Goal: Task Accomplishment & Management: Manage account settings

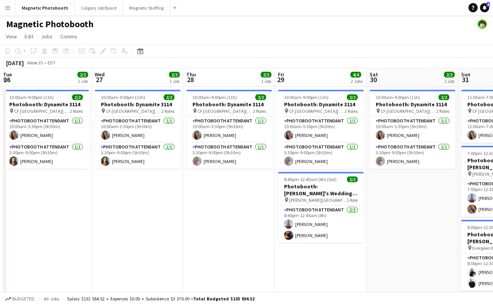
scroll to position [0, 239]
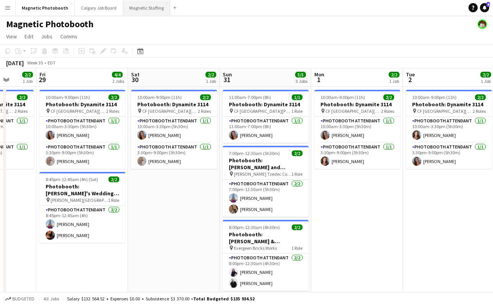
click at [135, 14] on button "Magnetic Staffing Close" at bounding box center [146, 7] width 47 height 15
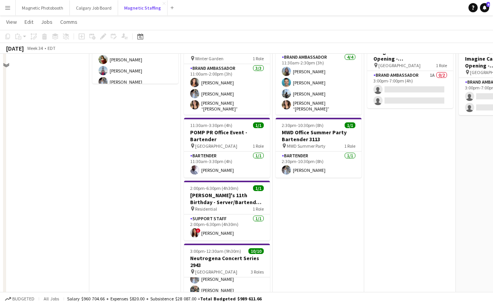
scroll to position [123, 0]
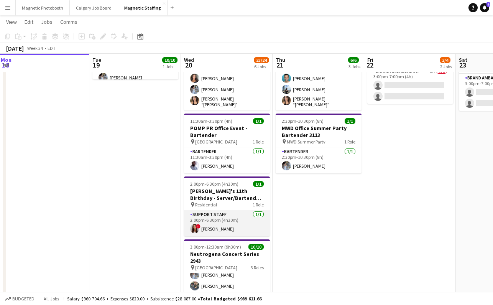
click at [206, 230] on app-card-role "Support Staff [DATE] 2:00pm-6:30pm (4h30m) ! [PERSON_NAME]" at bounding box center [227, 223] width 86 height 26
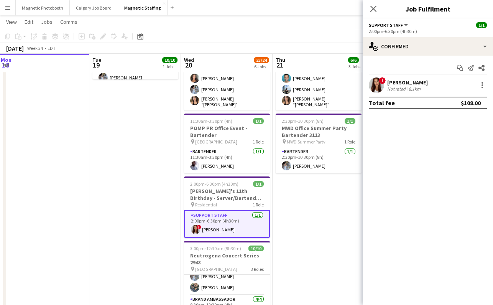
click at [412, 81] on div "[PERSON_NAME]" at bounding box center [407, 82] width 41 height 7
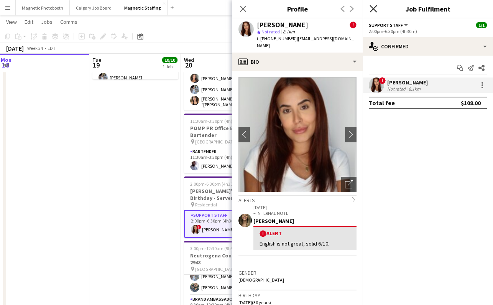
click at [377, 7] on app-icon "Close pop-in" at bounding box center [373, 8] width 11 height 11
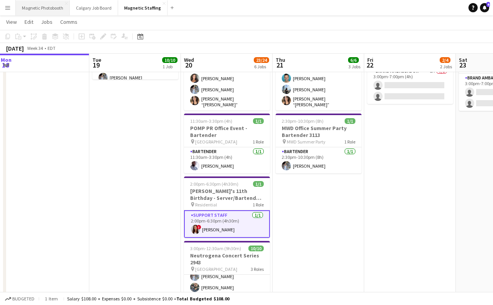
click at [42, 10] on button "Magnetic Photobooth Close" at bounding box center [43, 7] width 54 height 15
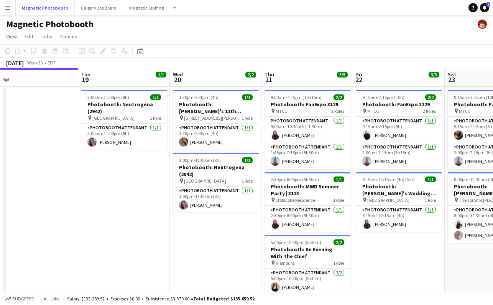
scroll to position [0, 293]
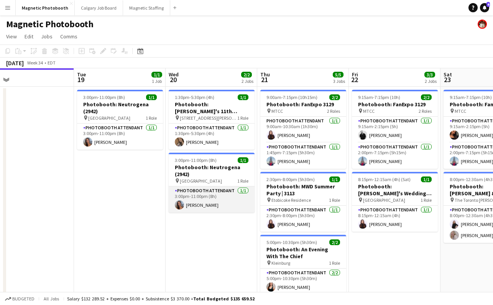
click at [195, 204] on app-card-role "Photobooth Attendant [DATE] 3:00pm-11:00pm (8h) [PERSON_NAME]" at bounding box center [212, 199] width 86 height 26
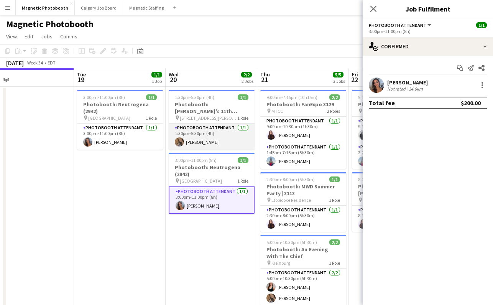
click at [206, 142] on app-card-role "Photobooth Attendant [DATE] 1:30pm-5:30pm (4h) [PERSON_NAME]" at bounding box center [212, 137] width 86 height 26
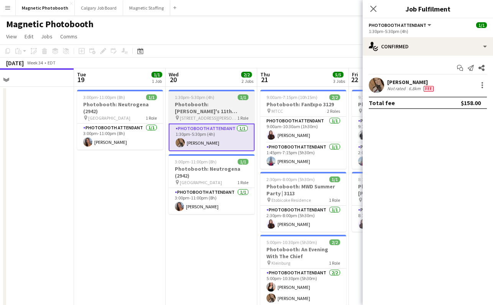
click at [203, 104] on h3 "Photobooth: [PERSON_NAME]'s 11th Birthday (3104)" at bounding box center [212, 108] width 86 height 14
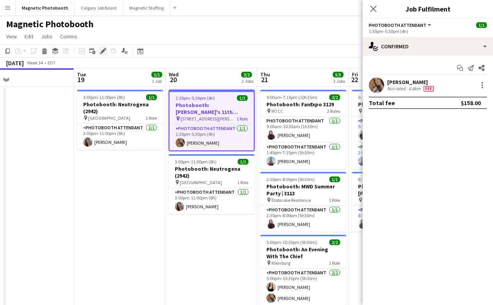
click at [102, 51] on icon at bounding box center [103, 51] width 4 height 4
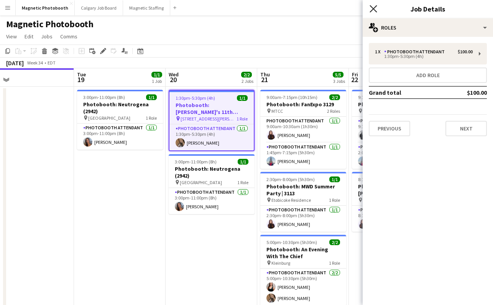
click at [375, 5] on icon "Close pop-in" at bounding box center [373, 8] width 7 height 7
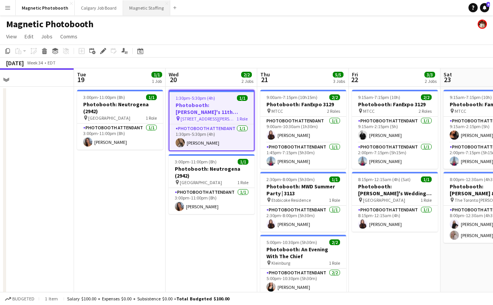
click at [132, 7] on button "Magnetic Staffing Close" at bounding box center [146, 7] width 47 height 15
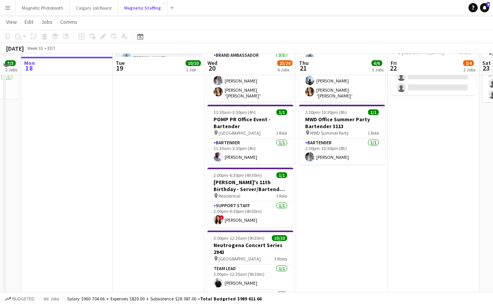
scroll to position [159, 0]
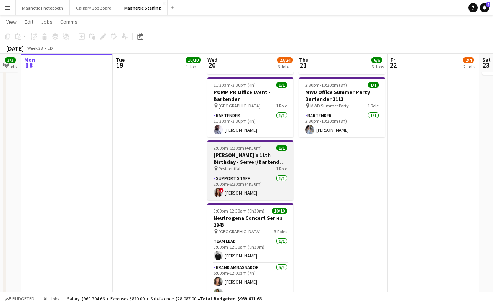
click at [232, 145] on span "2:00pm-6:30pm (4h30m)" at bounding box center [238, 148] width 48 height 6
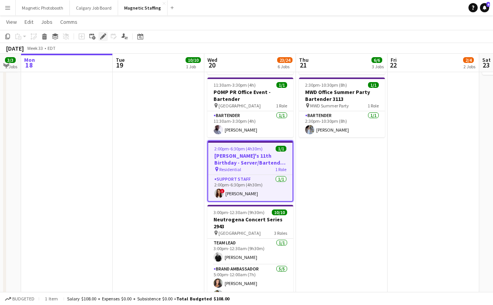
click at [100, 36] on icon "Edit" at bounding box center [103, 36] width 6 height 6
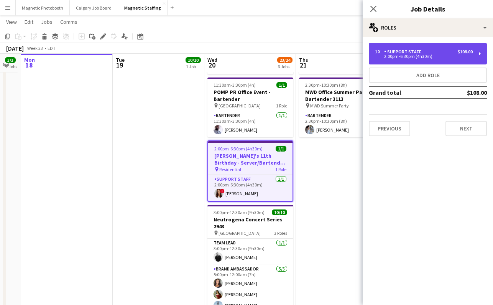
click at [388, 54] on div "2:00pm-6:30pm (4h30m)" at bounding box center [424, 56] width 98 height 4
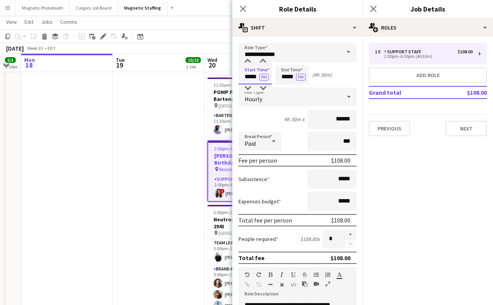
click at [247, 76] on input "*****" at bounding box center [256, 74] width 34 height 19
type input "*****"
click at [292, 77] on input "*****" at bounding box center [292, 74] width 34 height 19
type input "*****"
click at [256, 78] on input "*****" at bounding box center [256, 74] width 34 height 19
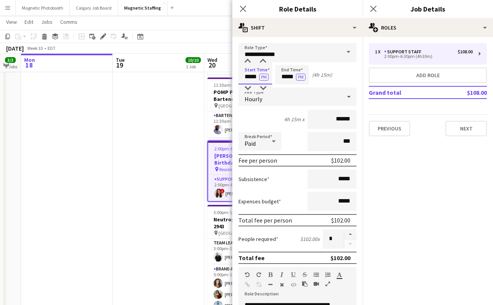
type input "*****"
click at [293, 76] on input "*****" at bounding box center [292, 74] width 34 height 19
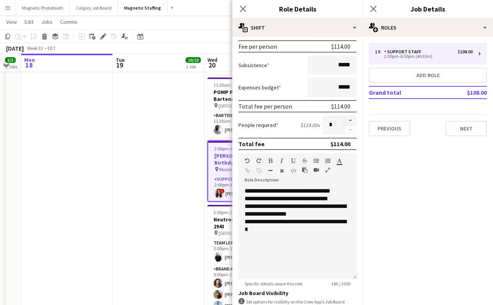
scroll to position [122, 0]
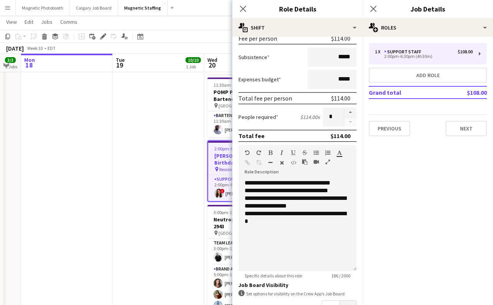
type input "*****"
drag, startPoint x: 264, startPoint y: 183, endPoint x: 179, endPoint y: 182, distance: 84.4
click at [179, 182] on body "Menu Boards Boards Boards All jobs Status Workforce Workforce My Workforce Recr…" at bounding box center [246, 176] width 493 height 670
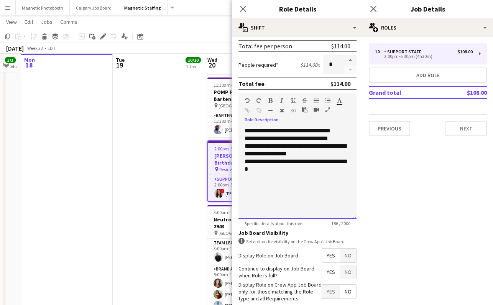
scroll to position [214, 0]
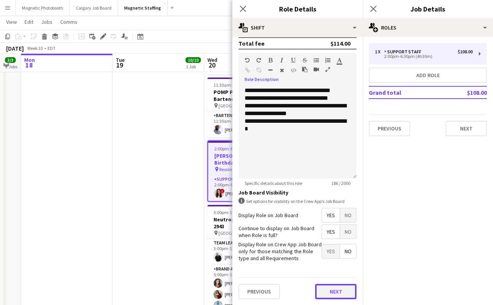
click at [340, 289] on button "Next" at bounding box center [335, 291] width 41 height 15
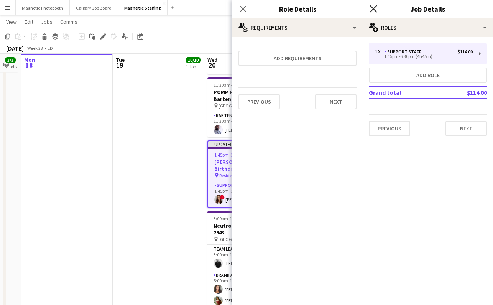
click at [377, 8] on icon "Close pop-in" at bounding box center [373, 8] width 7 height 7
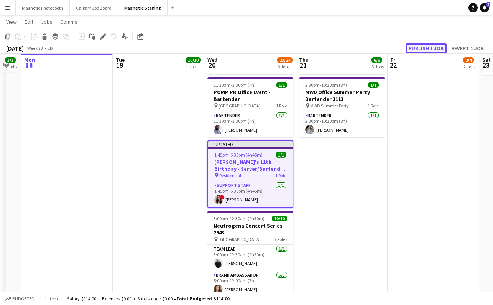
click at [426, 48] on button "Publish 1 job" at bounding box center [426, 48] width 41 height 10
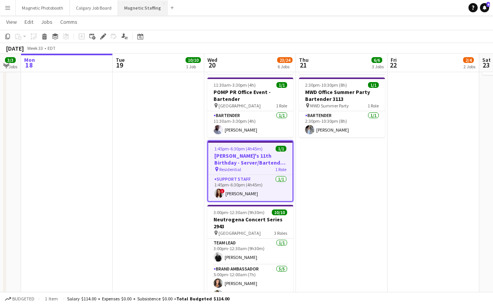
click at [145, 7] on button "Magnetic Staffing Close" at bounding box center [142, 7] width 49 height 15
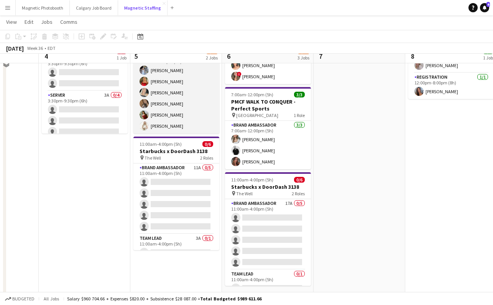
scroll to position [75, 0]
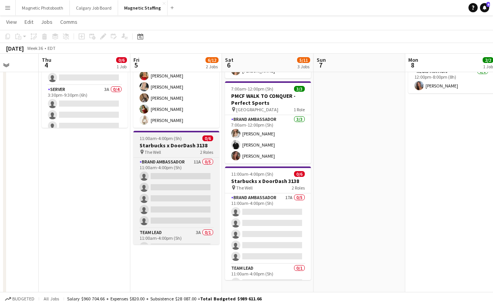
click at [166, 135] on app-job-card "11:00am-4:00pm (5h) 0/6 Starbucks x DoorDash 3138 pin The Well 2 Roles Brand Am…" at bounding box center [176, 188] width 86 height 114
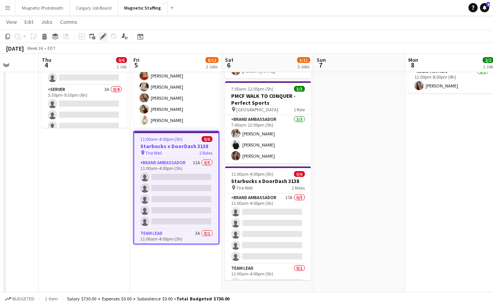
click at [104, 37] on icon "Edit" at bounding box center [103, 36] width 6 height 6
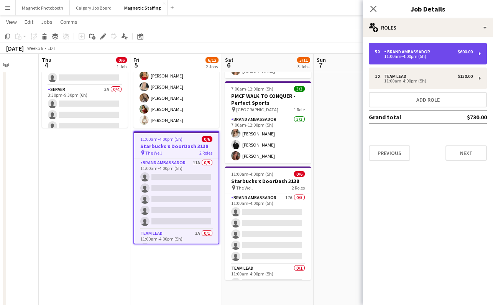
click at [406, 55] on div "11:00am-4:00pm (5h)" at bounding box center [424, 56] width 98 height 4
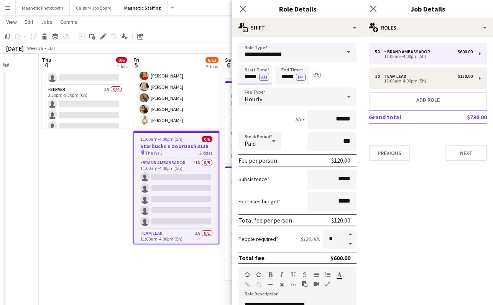
drag, startPoint x: 245, startPoint y: 76, endPoint x: 240, endPoint y: 76, distance: 5.0
click at [240, 76] on input "*****" at bounding box center [256, 74] width 34 height 19
type input "*****"
click at [262, 78] on button "AM" at bounding box center [264, 77] width 10 height 7
click at [287, 78] on input "*****" at bounding box center [292, 74] width 34 height 19
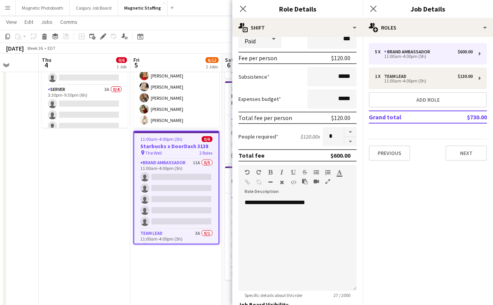
scroll to position [214, 0]
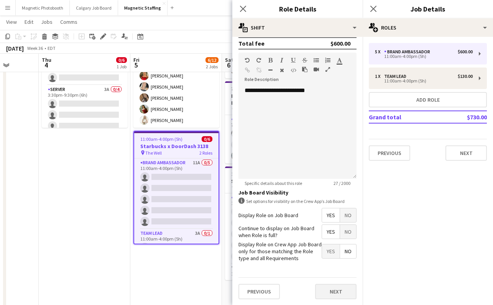
type input "*****"
click at [330, 293] on button "Next" at bounding box center [335, 291] width 41 height 15
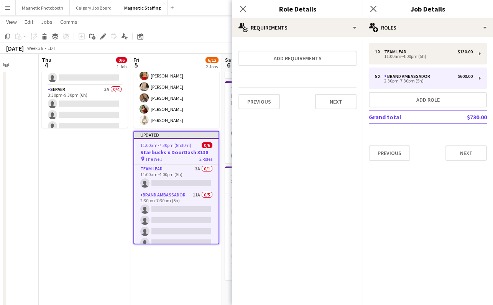
scroll to position [0, 0]
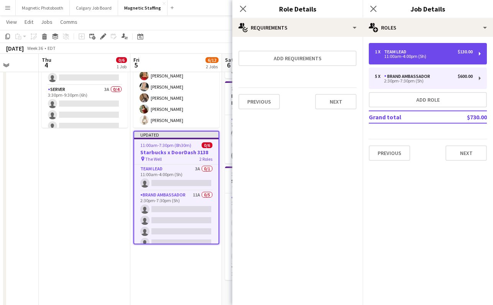
click at [419, 56] on div "11:00am-4:00pm (5h)" at bounding box center [424, 56] width 98 height 4
type input "*********"
type input "*****"
type input "******"
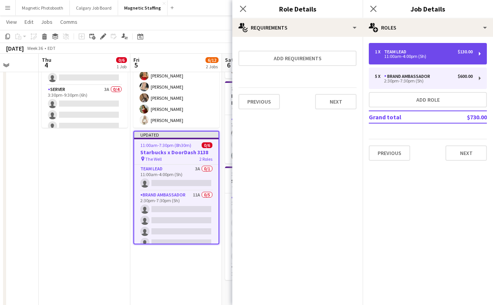
type input "*"
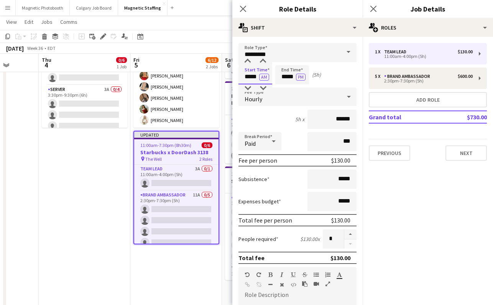
drag, startPoint x: 249, startPoint y: 78, endPoint x: 223, endPoint y: 77, distance: 25.3
click at [226, 77] on body "Menu Boards Boards Boards All jobs Status Workforce Workforce My Workforce Recr…" at bounding box center [246, 260] width 493 height 670
type input "*****"
click at [263, 77] on button "AM" at bounding box center [264, 77] width 10 height 7
click at [287, 76] on input "*****" at bounding box center [292, 74] width 34 height 19
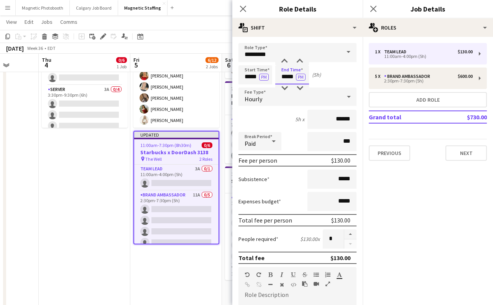
scroll to position [175, 0]
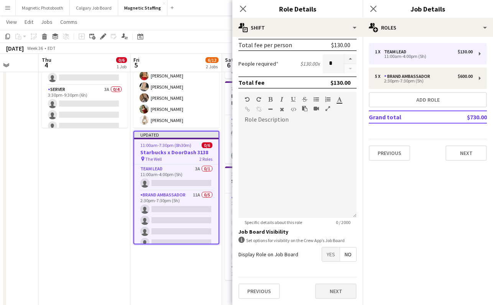
type input "*****"
click at [331, 289] on button "Next" at bounding box center [335, 290] width 41 height 15
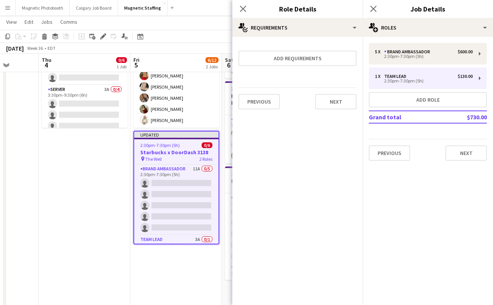
scroll to position [0, 0]
click at [374, 7] on icon "Close pop-in" at bounding box center [373, 8] width 7 height 7
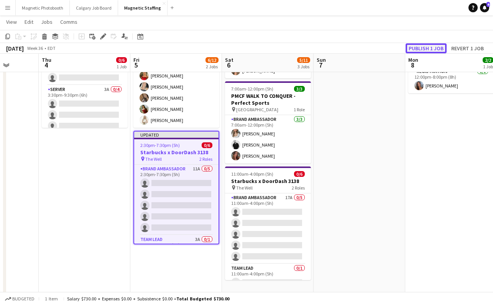
click at [422, 45] on button "Publish 1 job" at bounding box center [426, 48] width 41 height 10
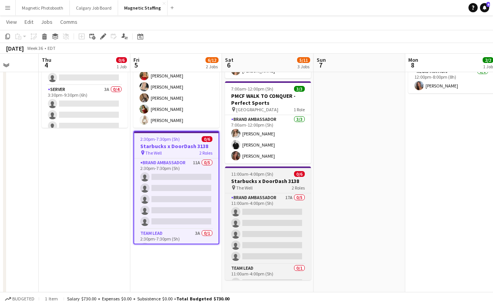
click at [247, 180] on h3 "Starbucks x DoorDash 3138" at bounding box center [268, 181] width 86 height 7
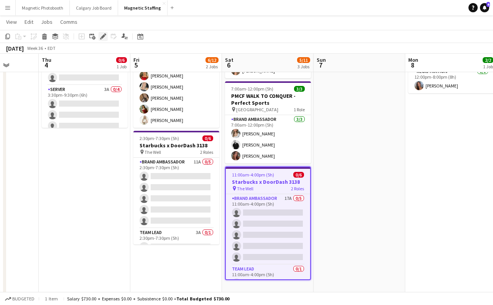
click at [102, 38] on icon at bounding box center [103, 37] width 4 height 4
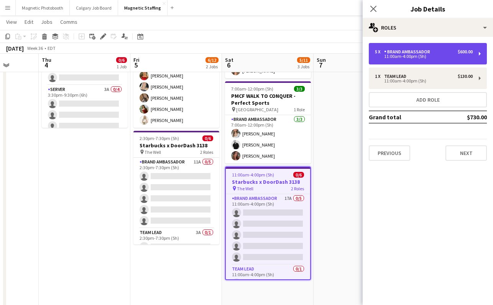
click at [398, 53] on div "Brand Ambassador" at bounding box center [408, 51] width 49 height 5
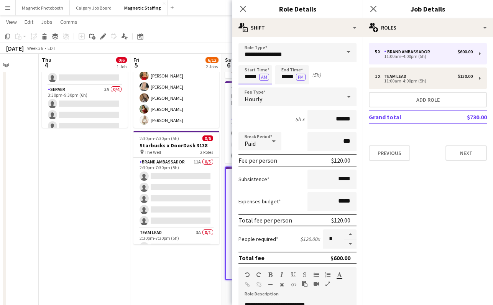
click at [250, 76] on input "*****" at bounding box center [256, 74] width 34 height 19
type input "*****"
click at [285, 75] on input "*****" at bounding box center [292, 74] width 34 height 19
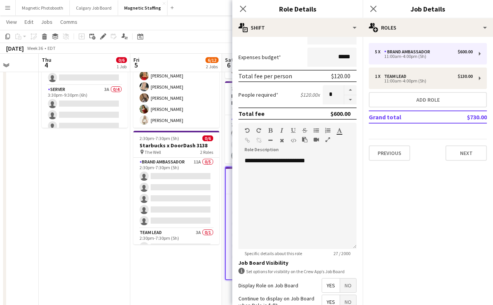
scroll to position [214, 0]
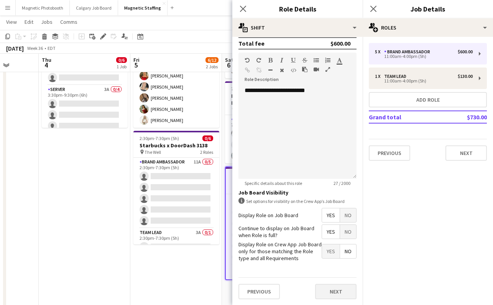
type input "*****"
click at [329, 292] on button "Next" at bounding box center [335, 291] width 41 height 15
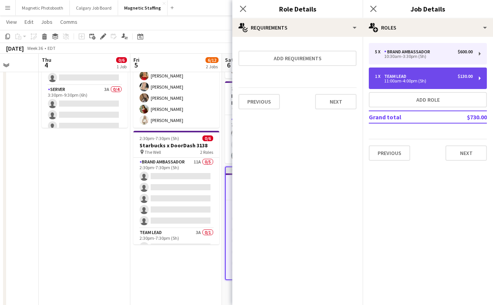
click at [415, 79] on div "11:00am-4:00pm (5h)" at bounding box center [424, 81] width 98 height 4
type input "*********"
type input "*****"
type input "******"
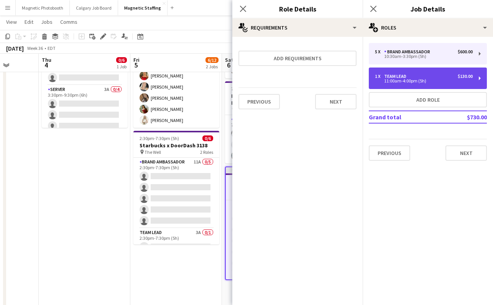
type input "*"
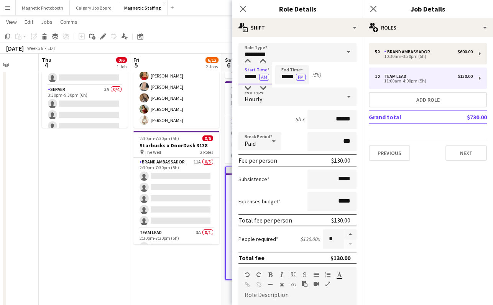
click at [249, 77] on input "*****" at bounding box center [256, 74] width 34 height 19
type input "*****"
click at [288, 79] on input "*****" at bounding box center [292, 74] width 34 height 19
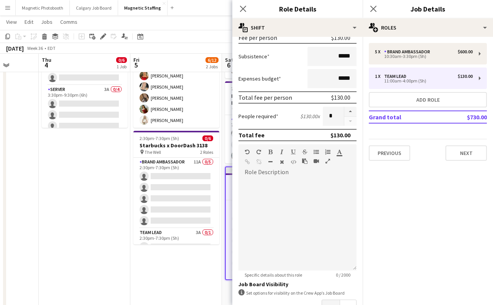
scroll to position [175, 0]
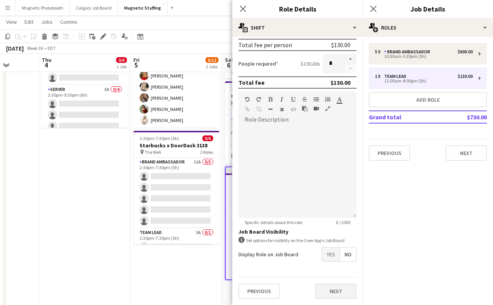
type input "*****"
click at [329, 294] on button "Next" at bounding box center [335, 290] width 41 height 15
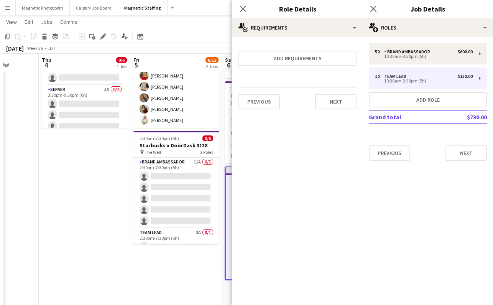
scroll to position [0, 0]
click at [374, 14] on app-icon "Close pop-in" at bounding box center [373, 8] width 11 height 11
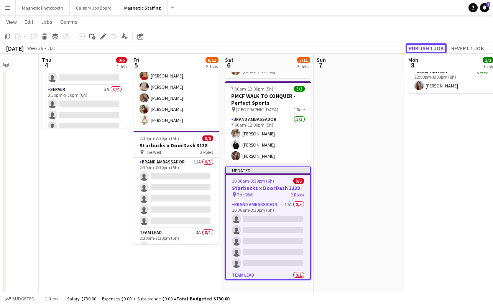
click at [429, 46] on button "Publish 1 job" at bounding box center [426, 48] width 41 height 10
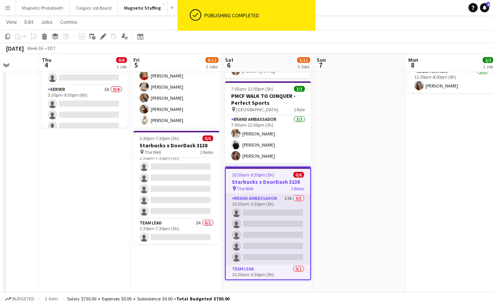
scroll to position [12, 0]
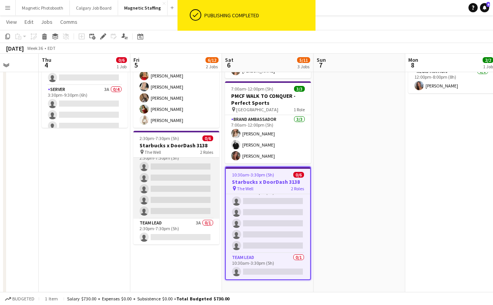
click at [193, 183] on app-card-role "Brand Ambassador 11A 0/5 2:30pm-7:30pm (5h) single-neutral-actions single-neutr…" at bounding box center [176, 183] width 86 height 71
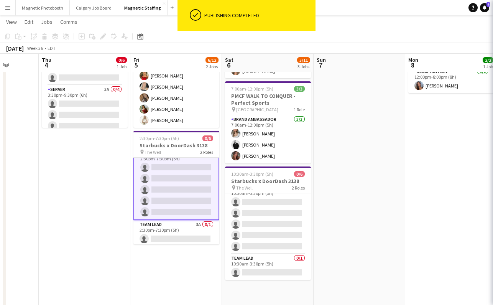
scroll to position [10, 0]
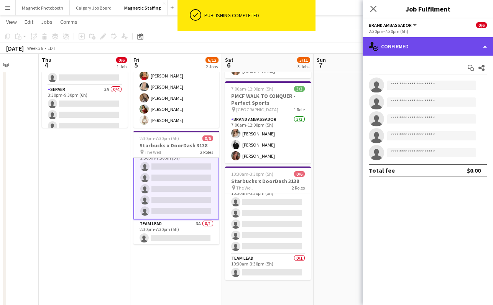
click at [419, 45] on div "single-neutral-actions-check-2 Confirmed" at bounding box center [428, 46] width 130 height 18
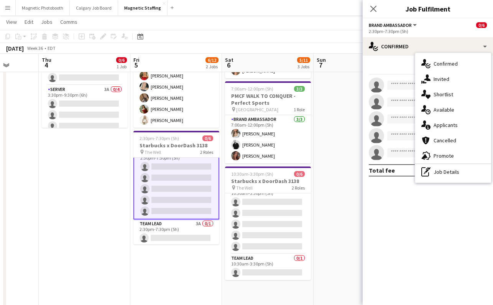
click at [452, 124] on div "single-neutral-actions-information Applicants" at bounding box center [453, 124] width 76 height 15
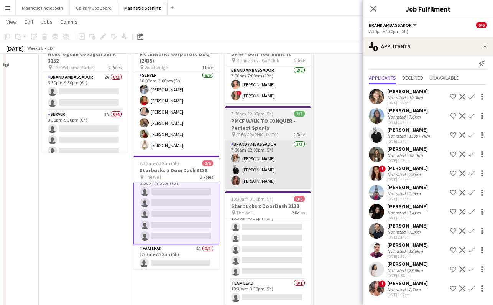
scroll to position [22, 0]
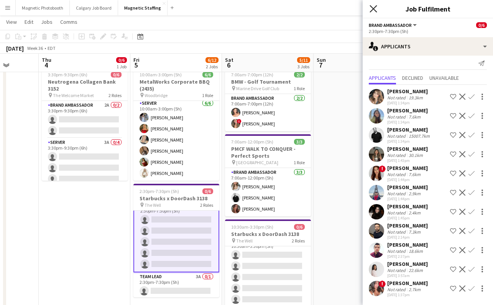
click at [377, 5] on app-icon "Close pop-in" at bounding box center [373, 8] width 11 height 11
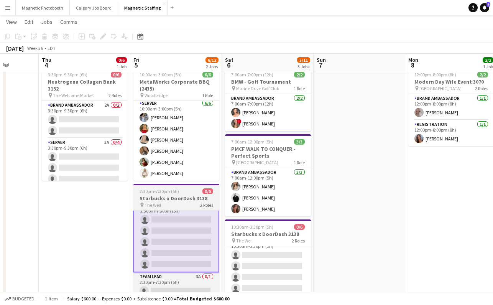
scroll to position [0, 235]
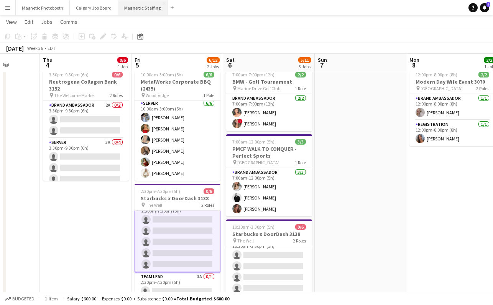
click at [145, 11] on button "Magnetic Staffing Close" at bounding box center [142, 7] width 49 height 15
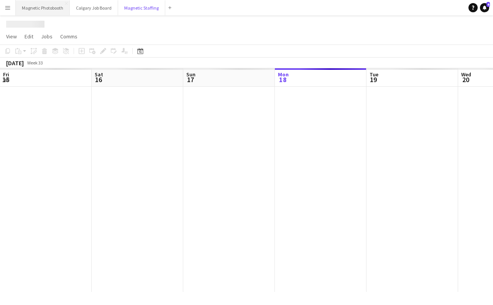
scroll to position [0, 183]
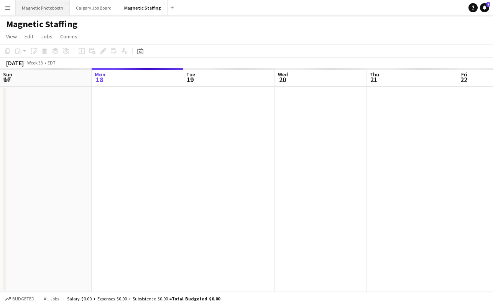
click at [54, 8] on button "Magnetic Photobooth Close" at bounding box center [43, 7] width 54 height 15
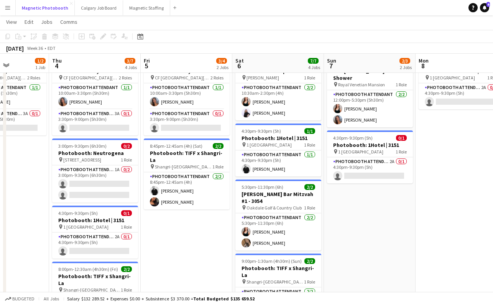
scroll to position [33, 0]
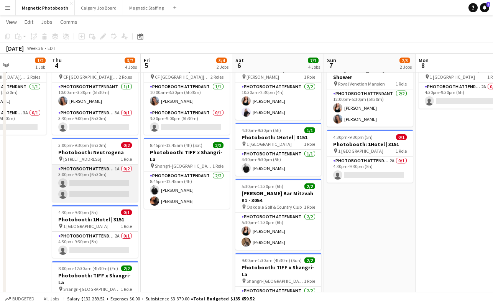
click at [96, 188] on app-card-role "Photobooth Attendant 1A 0/2 3:00pm-9:30pm (6h30m) single-neutral-actions single…" at bounding box center [95, 183] width 86 height 37
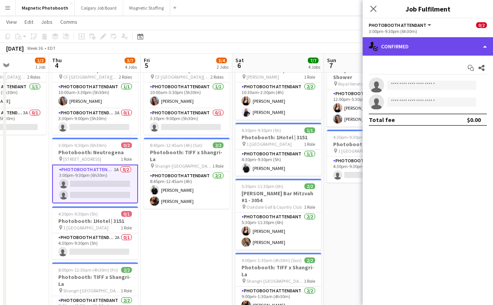
click at [410, 45] on div "single-neutral-actions-check-2 Confirmed" at bounding box center [428, 46] width 130 height 18
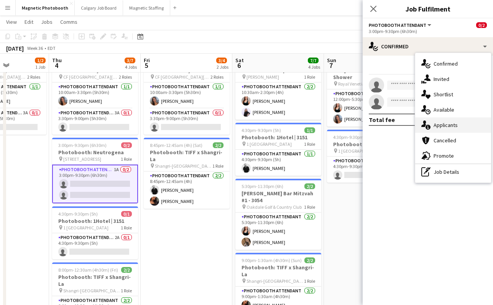
click at [454, 130] on div "single-neutral-actions-information Applicants" at bounding box center [453, 124] width 76 height 15
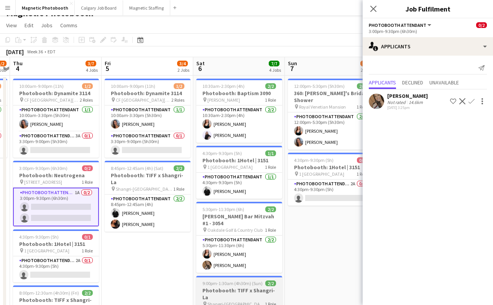
scroll to position [5, 0]
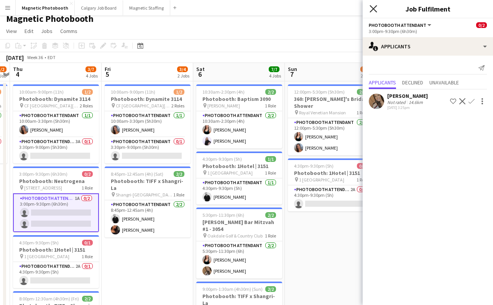
click at [375, 8] on icon "Close pop-in" at bounding box center [373, 8] width 7 height 7
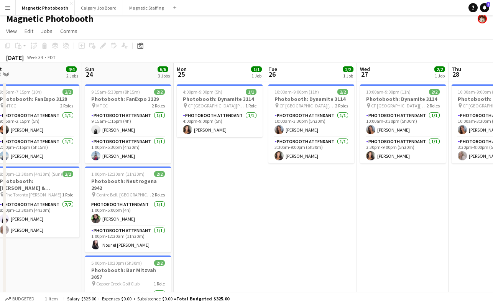
scroll to position [0, 193]
click at [139, 12] on button "Magnetic Staffing Close" at bounding box center [146, 7] width 47 height 15
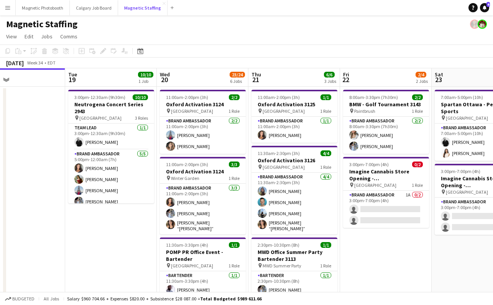
scroll to position [0, 328]
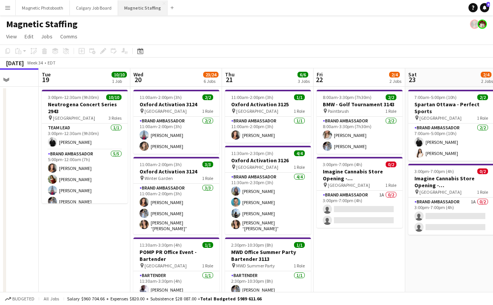
click at [136, 9] on button "Magnetic Staffing Close" at bounding box center [142, 7] width 49 height 15
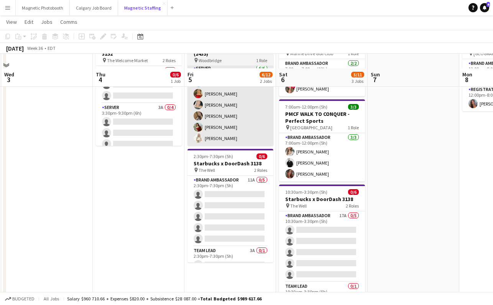
scroll to position [74, 0]
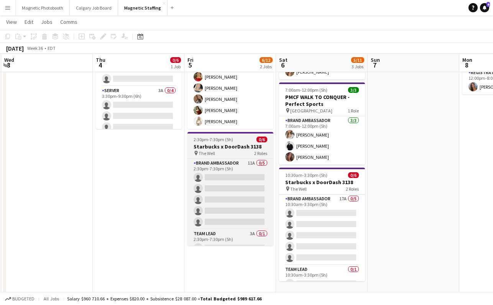
click at [213, 152] on span "The Well" at bounding box center [207, 153] width 16 height 6
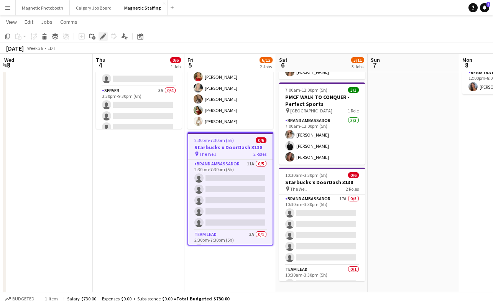
click at [101, 35] on icon "Edit" at bounding box center [103, 36] width 6 height 6
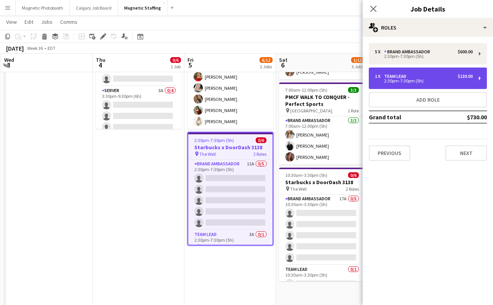
click at [470, 79] on div "2:30pm-7:30pm (5h)" at bounding box center [424, 81] width 98 height 4
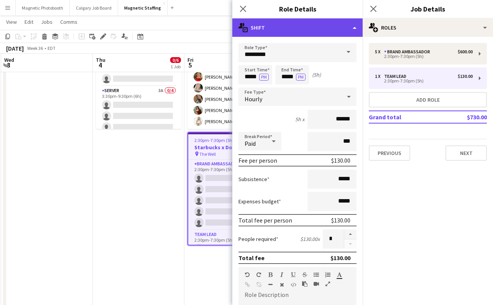
click at [308, 28] on div "multiple-actions-text Shift" at bounding box center [297, 27] width 130 height 18
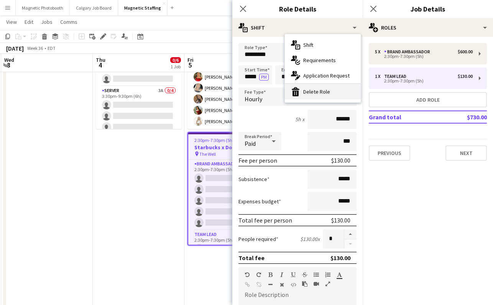
click at [310, 89] on div "bin-2 Delete Role" at bounding box center [323, 91] width 76 height 15
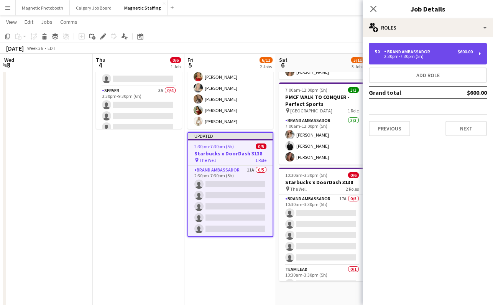
click at [430, 53] on div "Brand Ambassador" at bounding box center [408, 51] width 49 height 5
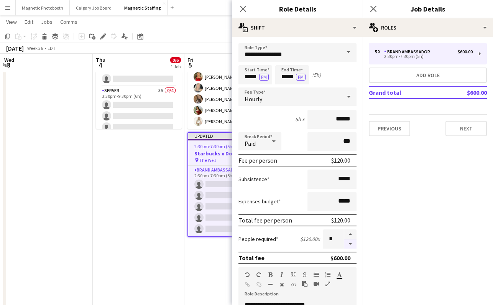
click at [348, 245] on button "button" at bounding box center [350, 244] width 12 height 10
type input "*"
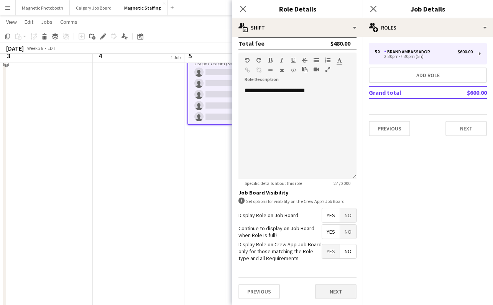
scroll to position [216, 0]
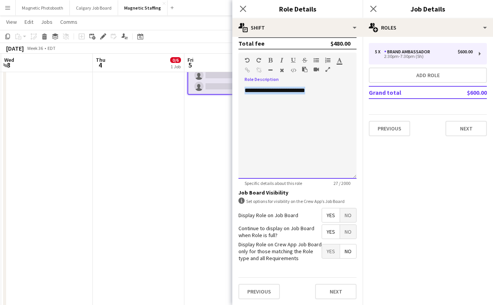
drag, startPoint x: 328, startPoint y: 100, endPoint x: 207, endPoint y: 82, distance: 122.5
click at [209, 82] on body "Menu Boards Boards Boards All jobs Status Workforce Workforce My Workforce Recr…" at bounding box center [246, 119] width 493 height 670
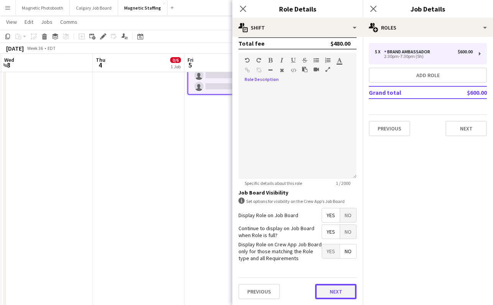
click at [329, 292] on button "Next" at bounding box center [335, 291] width 41 height 15
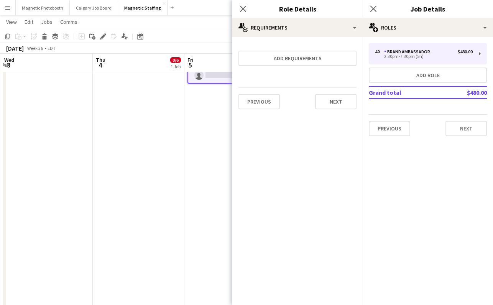
scroll to position [0, 0]
click at [455, 127] on button "Next" at bounding box center [466, 128] width 41 height 15
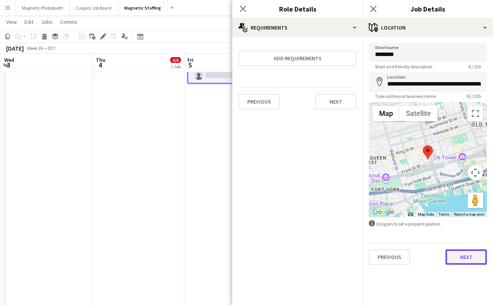
click at [463, 256] on button "Next" at bounding box center [466, 256] width 41 height 15
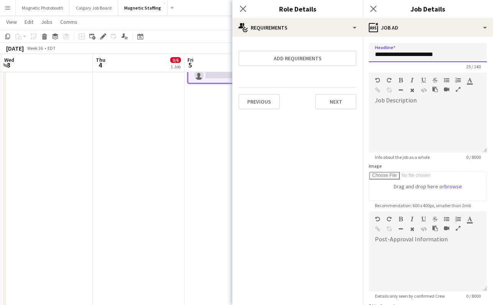
drag, startPoint x: 432, startPoint y: 53, endPoint x: 464, endPoint y: 53, distance: 31.8
click at [464, 53] on input "**********" at bounding box center [428, 52] width 118 height 19
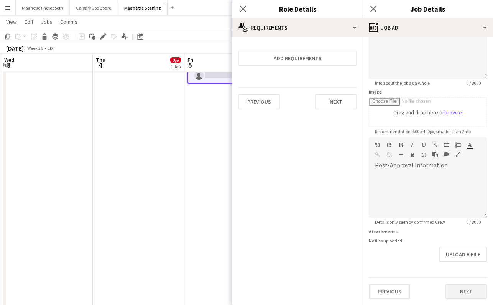
type input "**********"
click at [466, 287] on button "Next" at bounding box center [466, 291] width 41 height 15
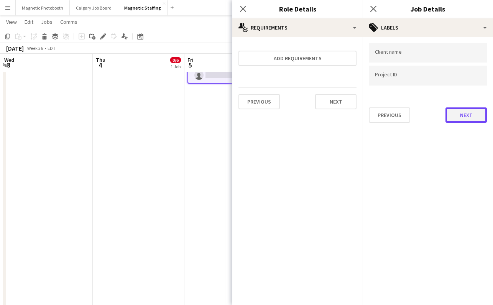
click at [464, 114] on button "Next" at bounding box center [466, 114] width 41 height 15
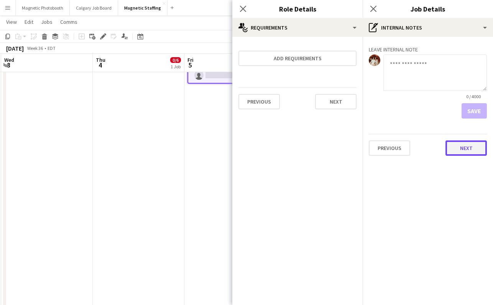
click at [467, 146] on button "Next" at bounding box center [466, 147] width 41 height 15
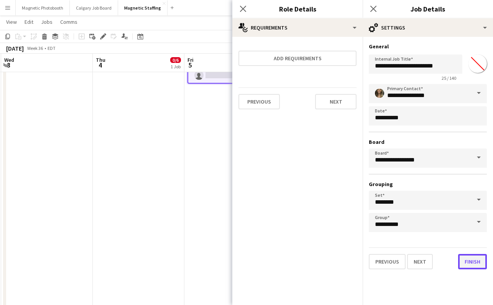
click at [477, 260] on button "Finish" at bounding box center [472, 261] width 29 height 15
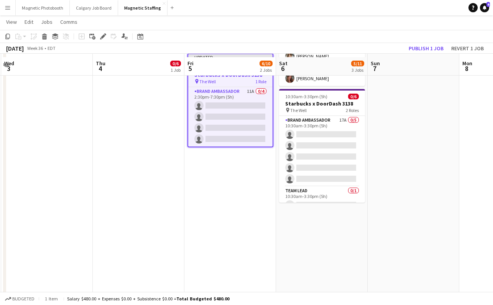
scroll to position [138, 0]
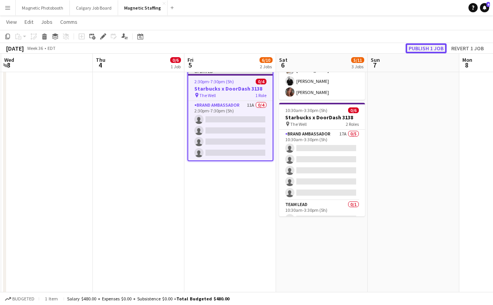
click at [418, 47] on button "Publish 1 job" at bounding box center [426, 48] width 41 height 10
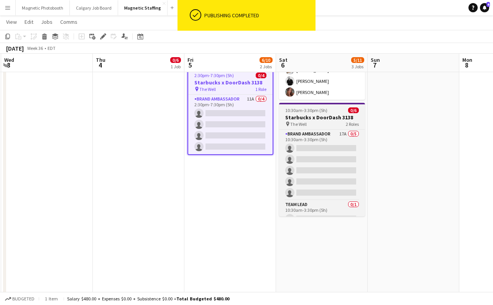
click at [312, 113] on span "10:30am-3:30pm (5h)" at bounding box center [306, 110] width 42 height 6
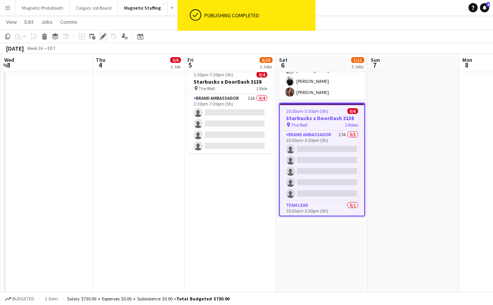
click at [103, 36] on icon at bounding box center [103, 37] width 4 height 4
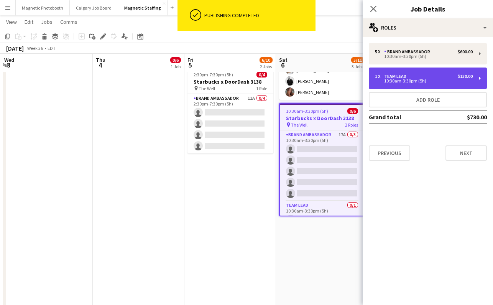
click at [470, 74] on div "$130.00" at bounding box center [465, 76] width 15 height 5
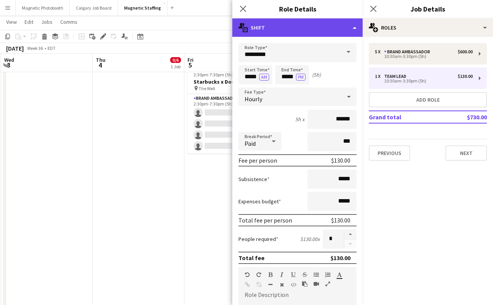
click at [321, 27] on div "multiple-actions-text Shift" at bounding box center [297, 27] width 130 height 18
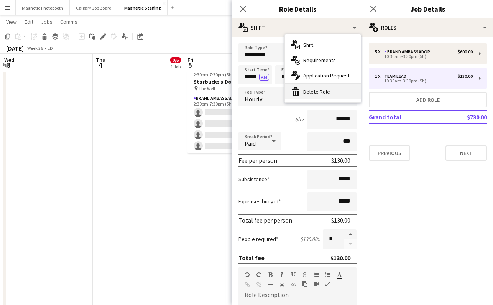
click at [320, 96] on div "bin-2 Delete Role" at bounding box center [323, 91] width 76 height 15
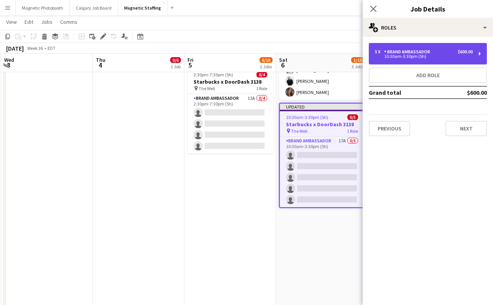
click at [423, 55] on div "10:30am-3:30pm (5h)" at bounding box center [424, 56] width 98 height 4
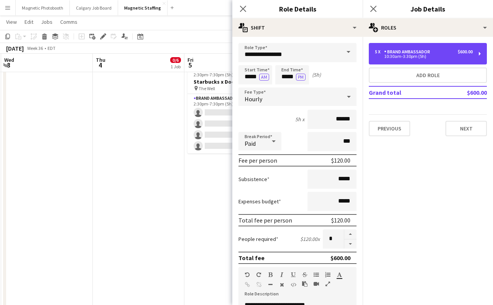
scroll to position [16, 0]
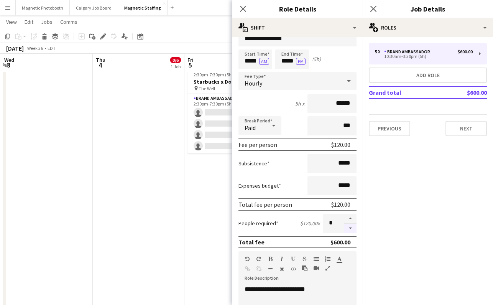
click at [350, 230] on button "button" at bounding box center [350, 229] width 12 height 10
type input "*"
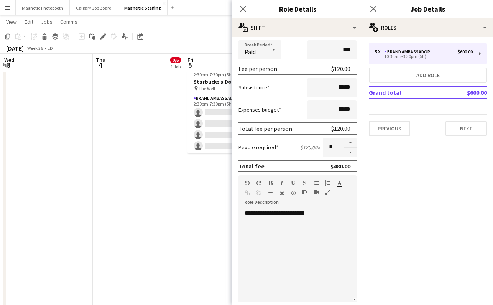
scroll to position [100, 0]
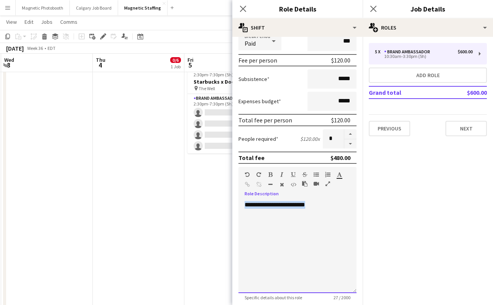
drag, startPoint x: 327, startPoint y: 201, endPoint x: 197, endPoint y: 199, distance: 129.7
click at [197, 199] on body "Menu Boards Boards Boards All jobs Status Workforce Workforce My Workforce Recr…" at bounding box center [246, 197] width 493 height 670
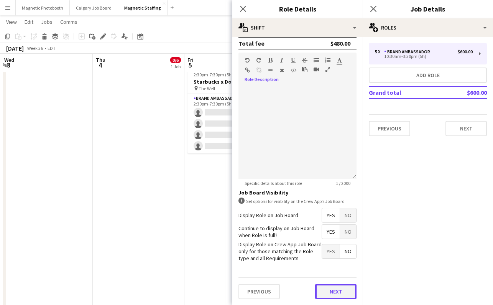
click at [337, 293] on button "Next" at bounding box center [335, 291] width 41 height 15
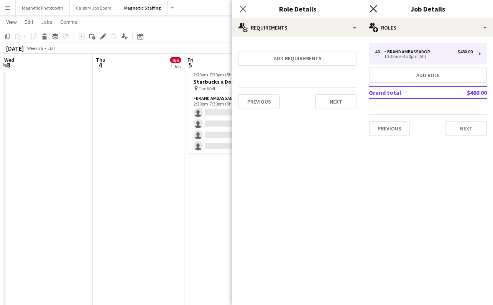
click at [375, 9] on icon "Close pop-in" at bounding box center [373, 8] width 7 height 7
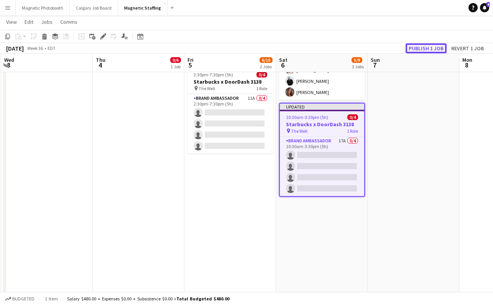
click at [420, 47] on button "Publish 1 job" at bounding box center [426, 48] width 41 height 10
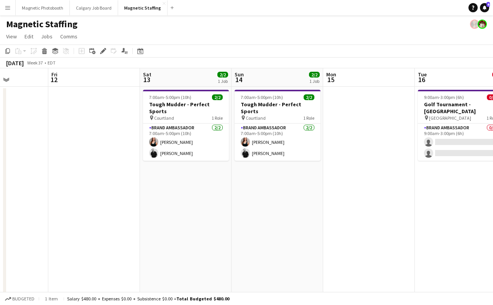
scroll to position [0, 325]
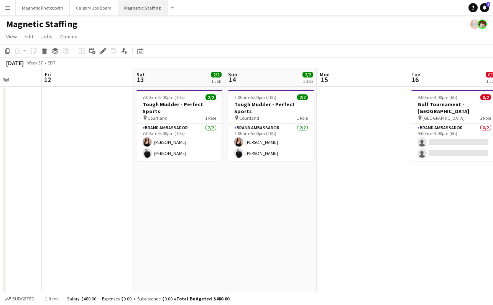
click at [149, 10] on button "Magnetic Staffing Close" at bounding box center [142, 7] width 49 height 15
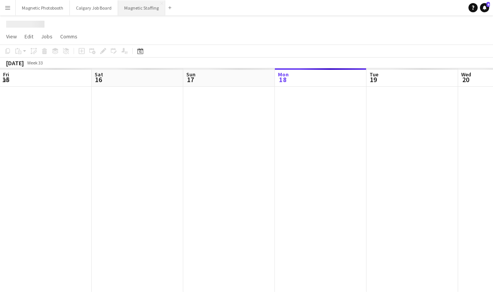
scroll to position [0, 183]
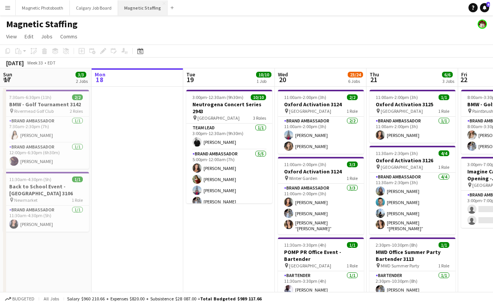
click at [138, 9] on button "Magnetic Staffing Close" at bounding box center [142, 7] width 49 height 15
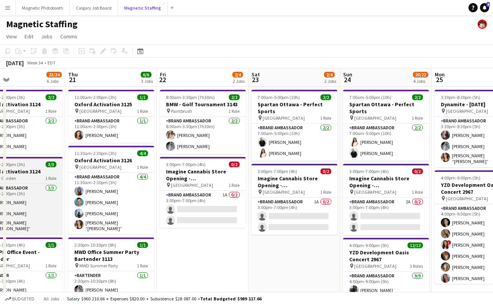
scroll to position [0, 221]
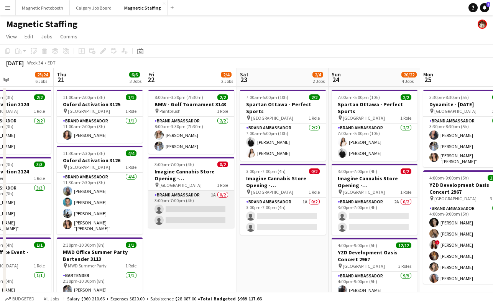
click at [187, 208] on app-card-role "Brand Ambassador 1A 0/2 3:00pm-7:00pm (4h) single-neutral-actions single-neutra…" at bounding box center [191, 209] width 86 height 37
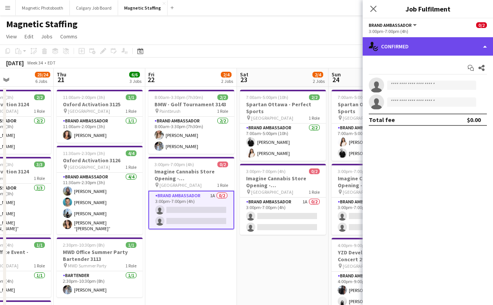
click at [424, 50] on div "single-neutral-actions-check-2 Confirmed" at bounding box center [428, 46] width 130 height 18
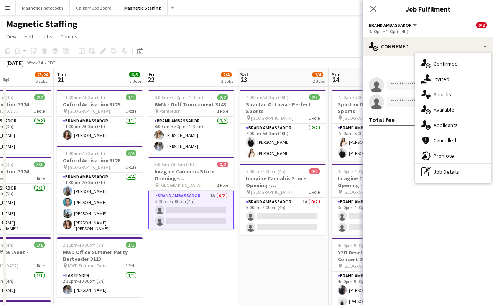
click at [453, 124] on div "single-neutral-actions-information Applicants" at bounding box center [453, 124] width 76 height 15
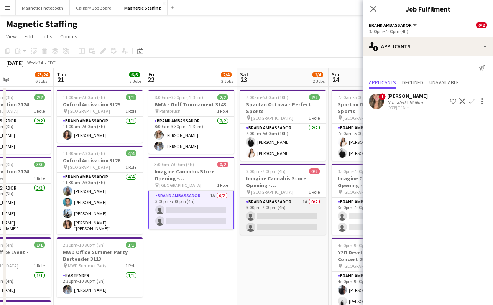
click at [271, 221] on app-card-role "Brand Ambassador 1A 0/2 3:00pm-7:00pm (4h) single-neutral-actions single-neutra…" at bounding box center [283, 216] width 86 height 37
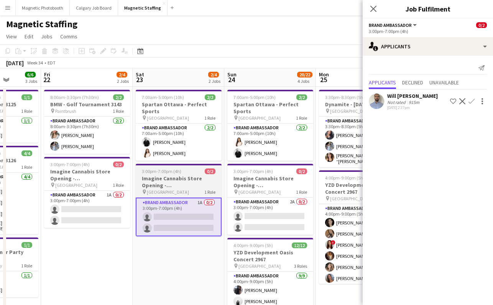
scroll to position [0, 346]
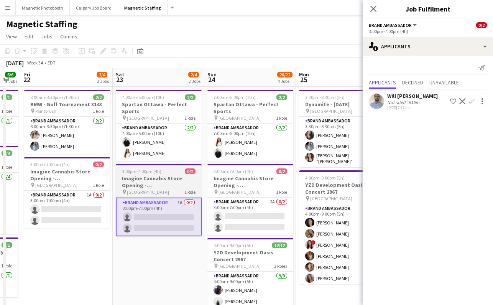
click at [271, 221] on app-card-role "Brand Ambassador 2A 0/2 3:00pm-7:00pm (4h) single-neutral-actions single-neutra…" at bounding box center [251, 216] width 86 height 37
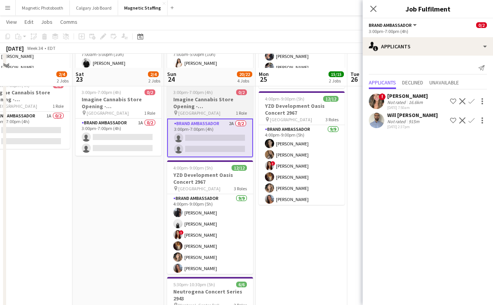
scroll to position [0, 0]
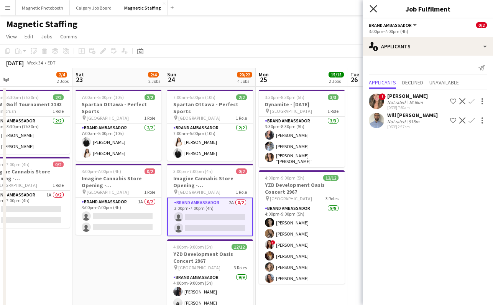
click at [376, 8] on icon "Close pop-in" at bounding box center [373, 8] width 7 height 7
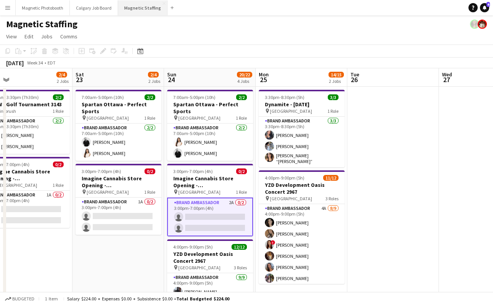
click at [135, 8] on button "Magnetic Staffing Close" at bounding box center [142, 7] width 49 height 15
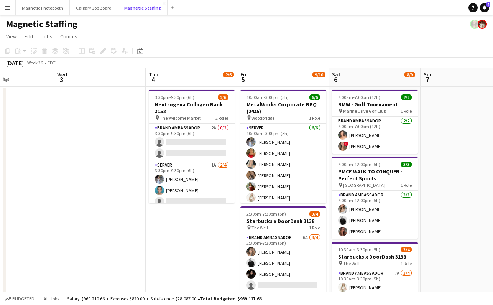
scroll to position [0, 226]
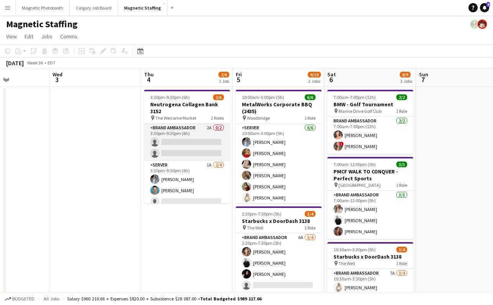
click at [198, 138] on app-card-role "Brand Ambassador 2A 0/2 3:30pm-9:30pm (6h) single-neutral-actions single-neutra…" at bounding box center [187, 142] width 86 height 37
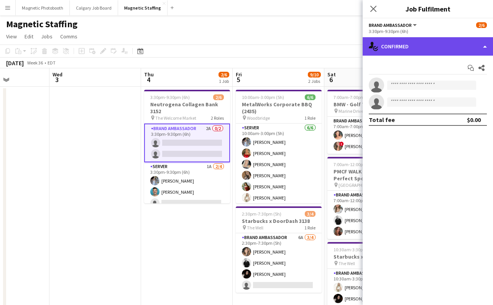
click at [403, 45] on div "single-neutral-actions-check-2 Confirmed" at bounding box center [428, 46] width 130 height 18
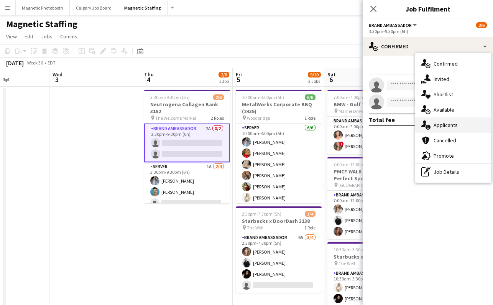
click at [430, 127] on icon at bounding box center [428, 127] width 5 height 5
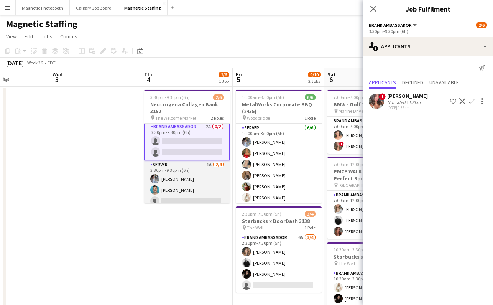
scroll to position [18, 0]
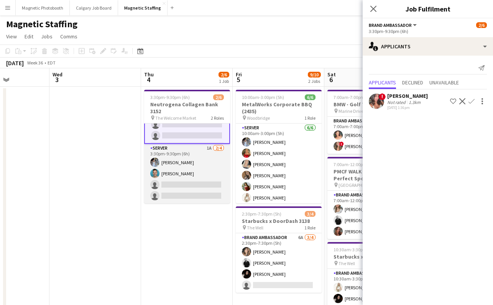
click at [168, 187] on app-card-role "Server 1A [DATE] 3:30pm-9:30pm (6h) [PERSON_NAME] [PERSON_NAME] single-neutral-…" at bounding box center [187, 173] width 86 height 59
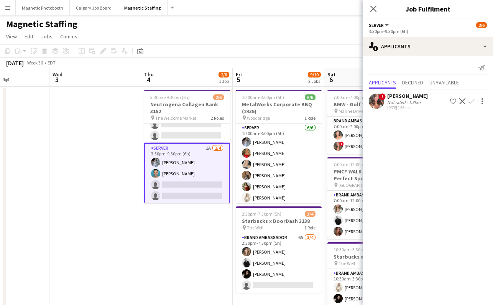
scroll to position [0, 0]
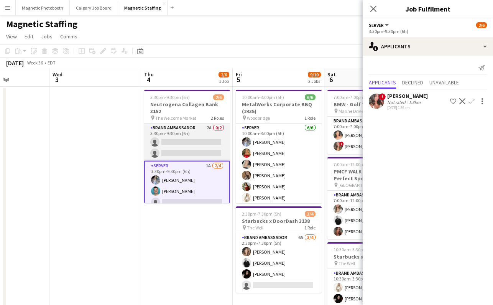
click at [181, 153] on app-card-role "Brand Ambassador 2A 0/2 3:30pm-9:30pm (6h) single-neutral-actions single-neutra…" at bounding box center [187, 142] width 86 height 37
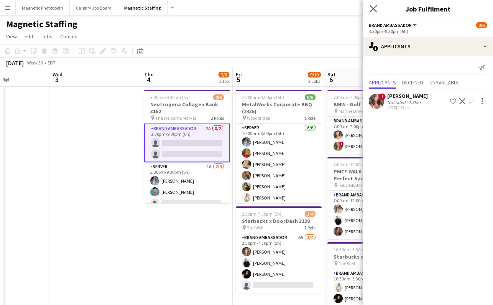
click at [377, 6] on app-icon "Close pop-in" at bounding box center [373, 8] width 11 height 11
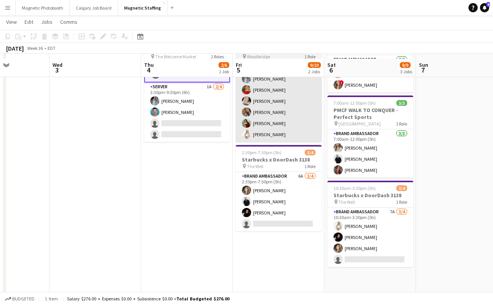
scroll to position [74, 0]
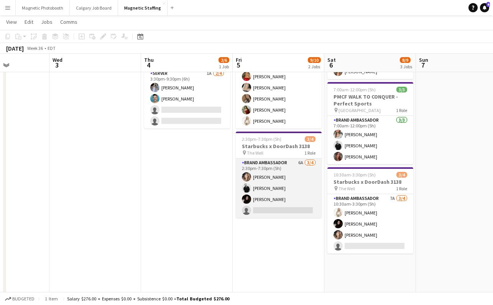
click at [264, 209] on app-card-role "Brand Ambassador 6A [DATE] 2:30pm-7:30pm (5h) [PERSON_NAME] [PERSON_NAME] [PERS…" at bounding box center [279, 187] width 86 height 59
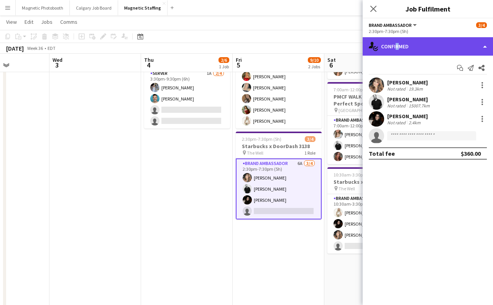
click at [395, 46] on div "single-neutral-actions-check-2 Confirmed" at bounding box center [428, 46] width 130 height 18
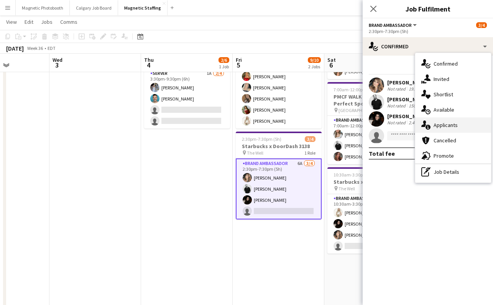
click at [443, 121] on div "single-neutral-actions-information Applicants" at bounding box center [453, 124] width 76 height 15
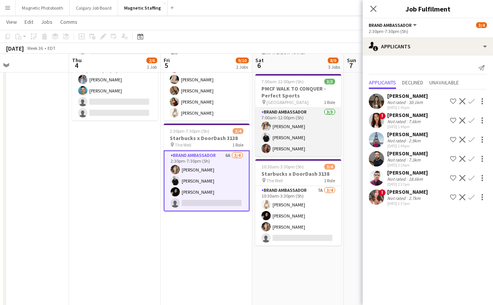
scroll to position [82, 0]
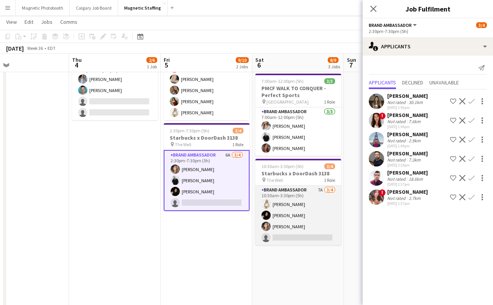
click at [284, 236] on app-card-role "Brand Ambassador 7A [DATE] 10:30am-3:30pm (5h) [PERSON_NAME] [PERSON_NAME] [PER…" at bounding box center [298, 215] width 86 height 59
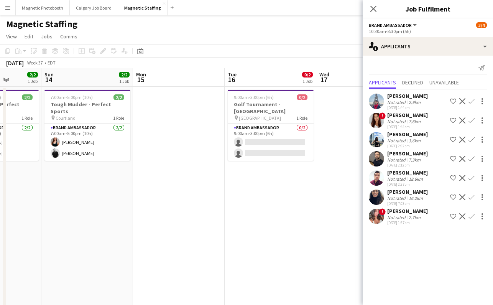
scroll to position [0, 320]
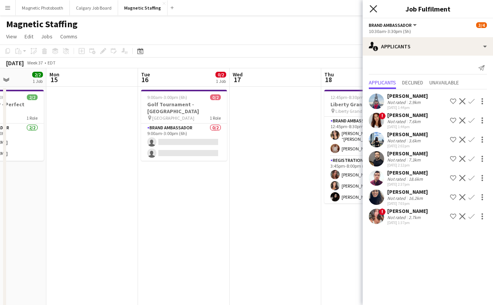
click at [375, 10] on icon "Close pop-in" at bounding box center [373, 8] width 7 height 7
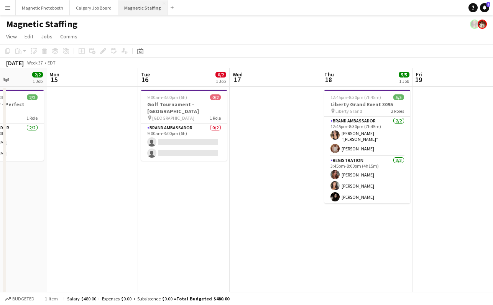
click at [137, 7] on button "Magnetic Staffing Close" at bounding box center [142, 7] width 49 height 15
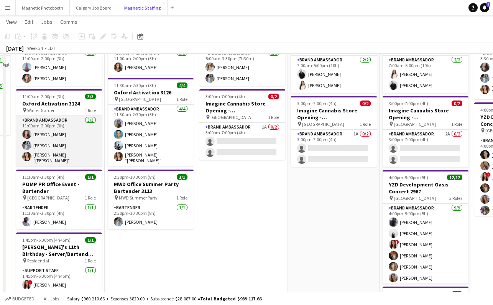
scroll to position [0, 0]
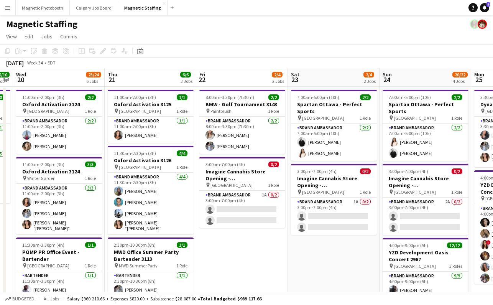
click at [6, 8] on app-icon "Menu" at bounding box center [8, 8] width 6 height 6
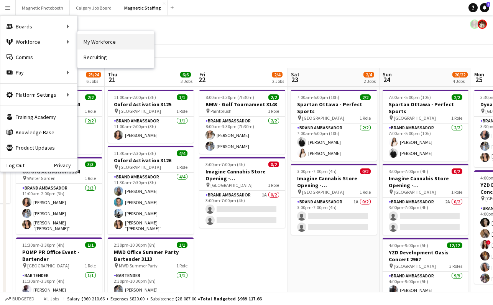
click at [115, 44] on link "My Workforce" at bounding box center [115, 41] width 77 height 15
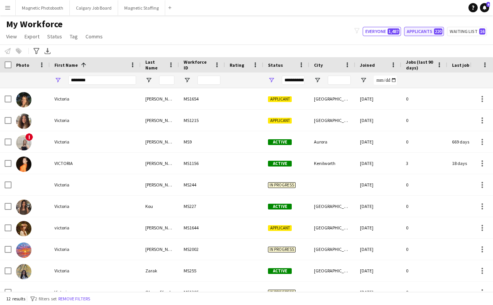
click at [430, 31] on button "Applicants 220" at bounding box center [424, 31] width 40 height 9
type input "**********"
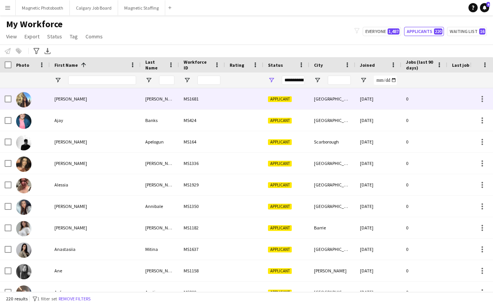
click at [72, 99] on div "[PERSON_NAME]" at bounding box center [95, 98] width 91 height 21
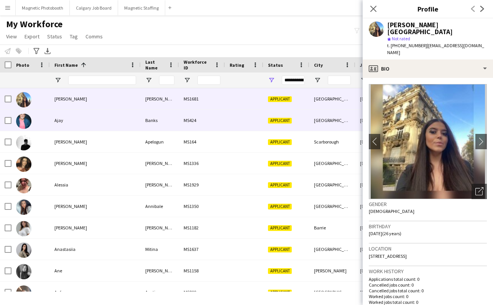
click at [82, 122] on div "Ajay" at bounding box center [95, 120] width 91 height 21
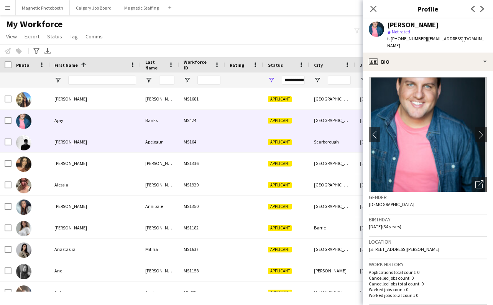
click at [81, 142] on div "[PERSON_NAME]" at bounding box center [95, 141] width 91 height 21
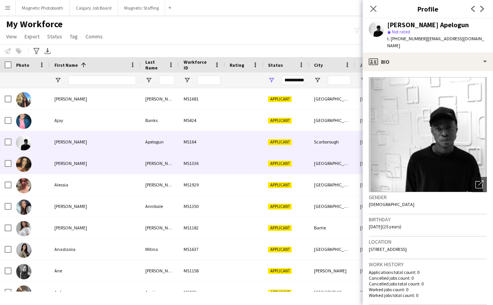
click at [82, 166] on div "[PERSON_NAME]" at bounding box center [95, 163] width 91 height 21
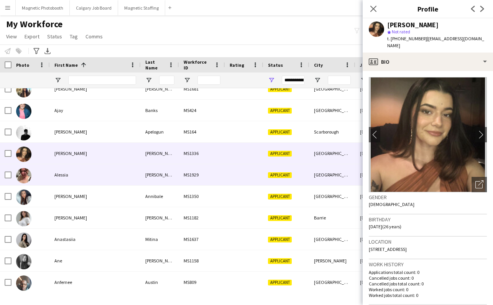
scroll to position [16, 0]
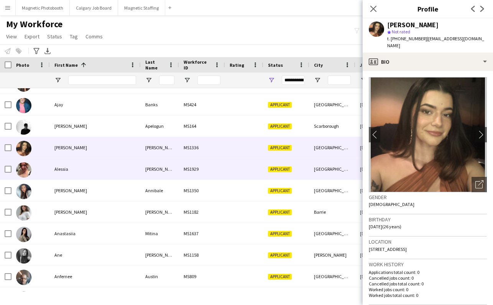
click at [81, 175] on div "Alessia" at bounding box center [95, 168] width 91 height 21
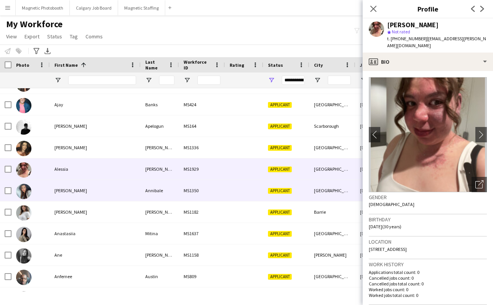
click at [79, 186] on div "[PERSON_NAME]" at bounding box center [95, 190] width 91 height 21
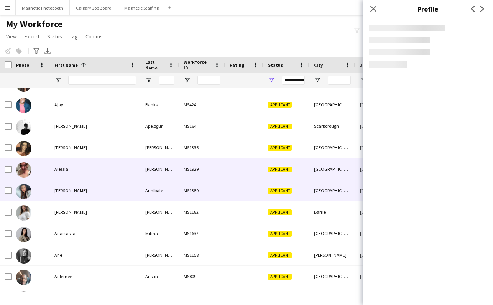
click at [79, 168] on div "Alessia" at bounding box center [95, 168] width 91 height 21
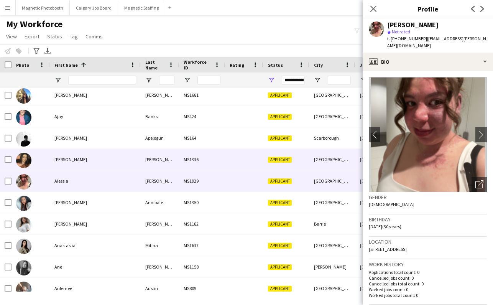
scroll to position [4, 0]
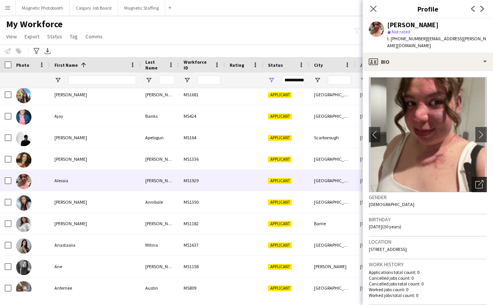
click at [479, 184] on div "Open photos pop-in" at bounding box center [479, 184] width 15 height 15
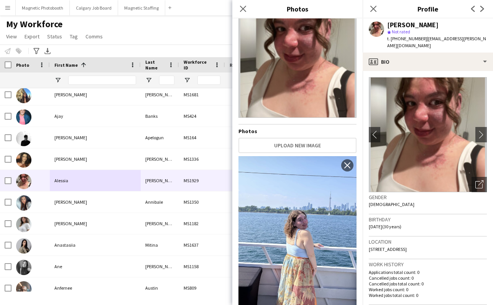
scroll to position [0, 0]
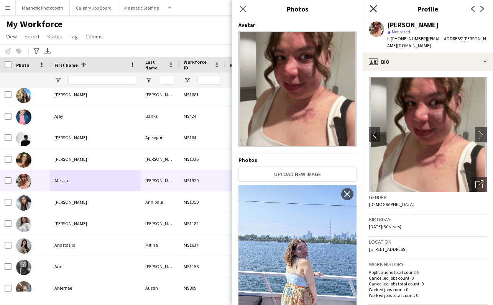
click at [373, 7] on icon "Close pop-in" at bounding box center [373, 8] width 7 height 7
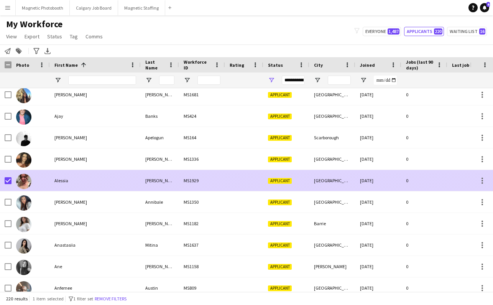
click at [44, 182] on div at bounding box center [31, 180] width 38 height 21
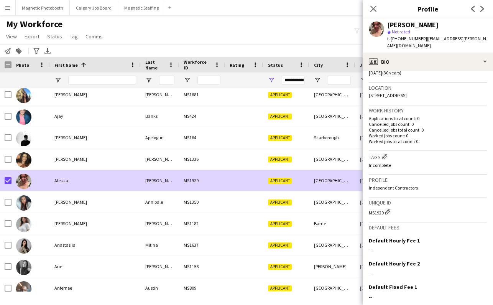
scroll to position [200, 0]
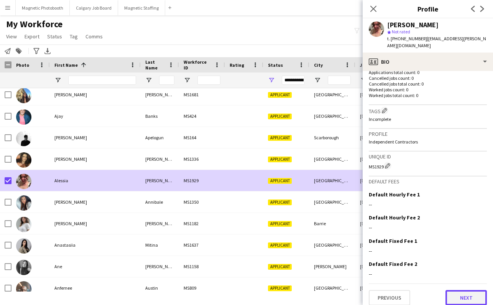
click at [464, 293] on button "Next" at bounding box center [466, 297] width 41 height 15
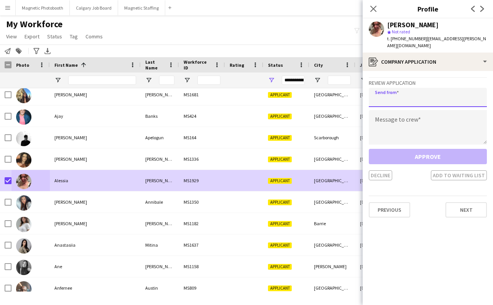
click at [416, 90] on input "email" at bounding box center [428, 97] width 118 height 19
type input "**********"
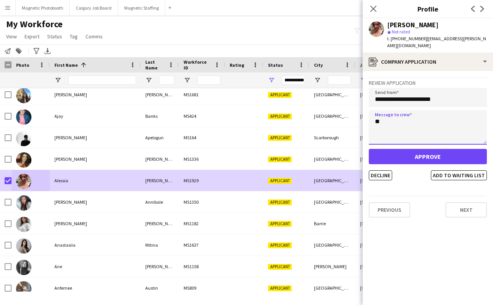
type textarea "*"
type textarea "**********"
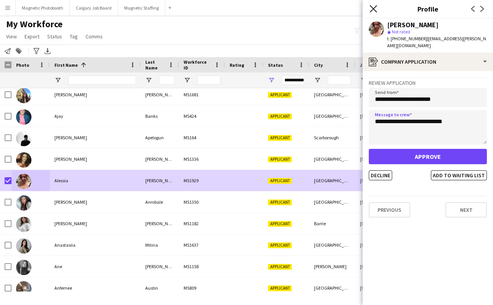
click at [375, 6] on icon "Close pop-in" at bounding box center [373, 8] width 7 height 7
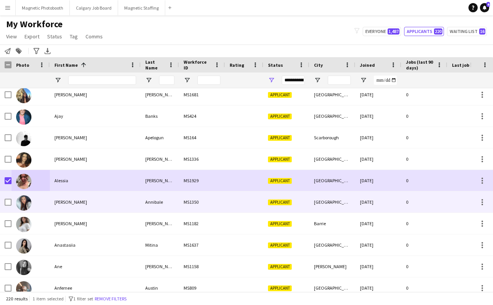
click at [80, 196] on div "[PERSON_NAME]" at bounding box center [95, 201] width 91 height 21
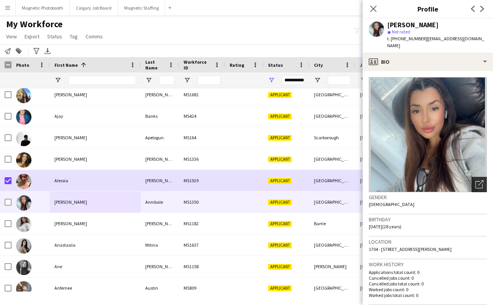
click at [480, 180] on icon "Open photos pop-in" at bounding box center [480, 184] width 8 height 8
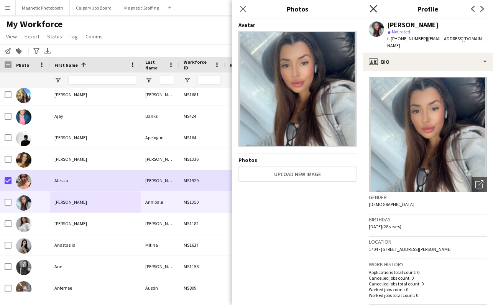
click at [375, 12] on icon "Close pop-in" at bounding box center [373, 8] width 7 height 7
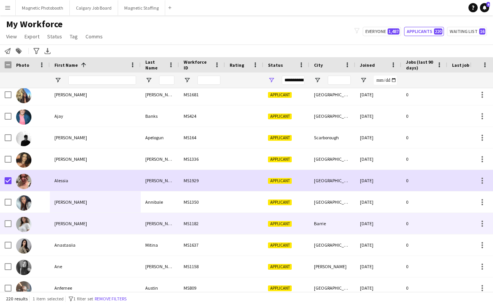
click at [72, 224] on div "[PERSON_NAME]" at bounding box center [95, 223] width 91 height 21
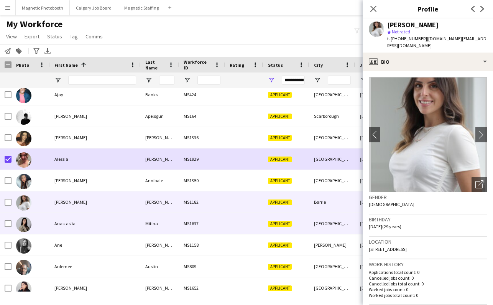
scroll to position [26, 0]
click at [72, 224] on div "Anastasiia" at bounding box center [95, 223] width 91 height 21
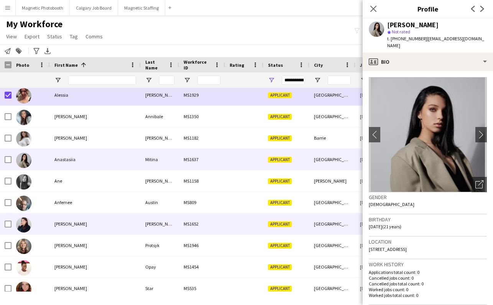
scroll to position [89, 0]
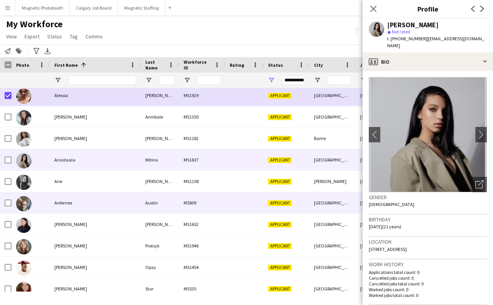
click at [82, 197] on div "Anfernee" at bounding box center [95, 202] width 91 height 21
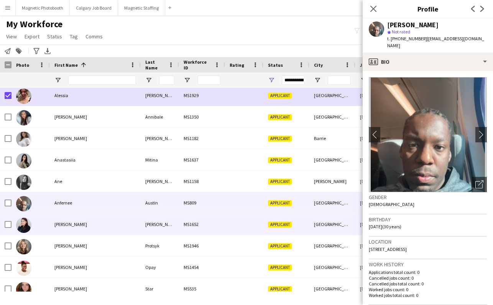
click at [78, 219] on div "[PERSON_NAME]" at bounding box center [95, 224] width 91 height 21
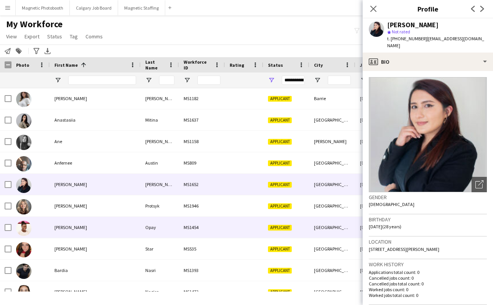
scroll to position [128, 0]
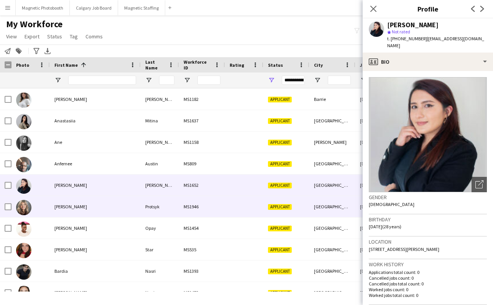
click at [84, 205] on div "[PERSON_NAME]" at bounding box center [95, 206] width 91 height 21
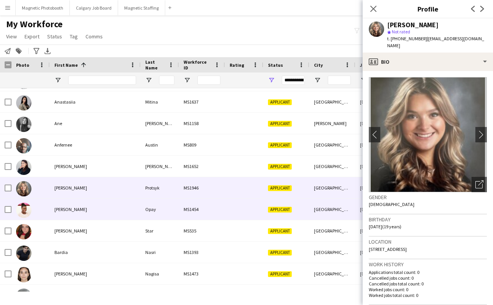
scroll to position [149, 0]
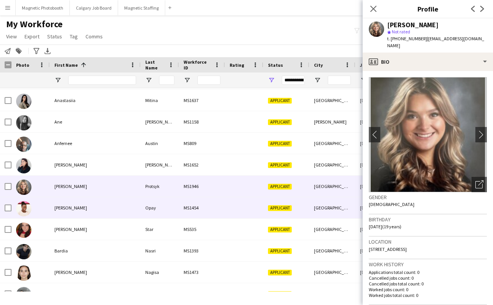
click at [84, 205] on div "[PERSON_NAME]" at bounding box center [95, 207] width 91 height 21
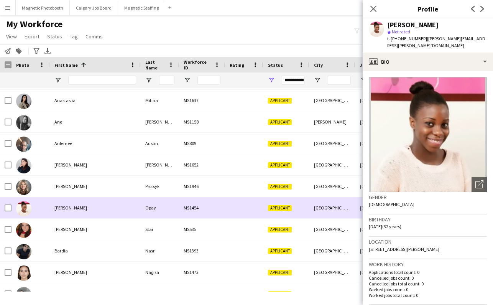
scroll to position [172, 0]
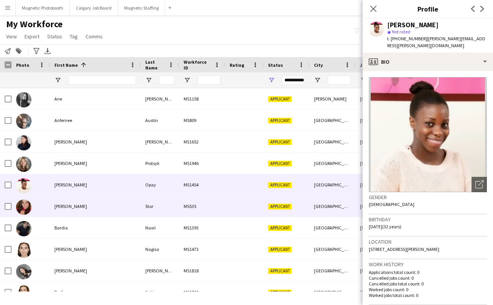
click at [84, 205] on div "[PERSON_NAME]" at bounding box center [95, 206] width 91 height 21
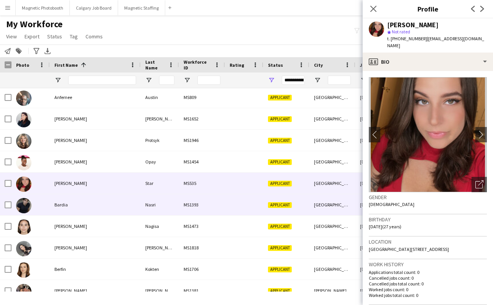
scroll to position [199, 0]
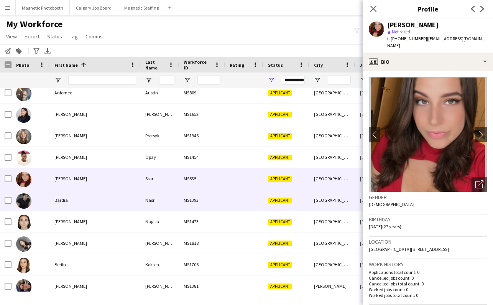
click at [84, 205] on div "Bardia" at bounding box center [95, 199] width 91 height 21
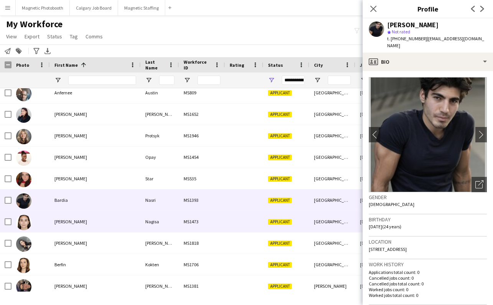
click at [77, 220] on div "[PERSON_NAME]" at bounding box center [95, 221] width 91 height 21
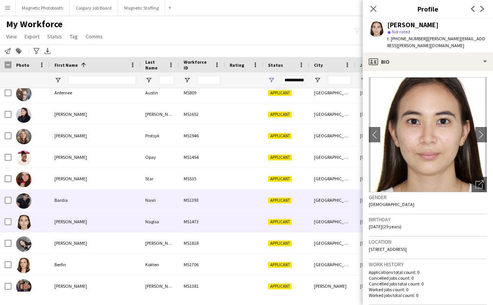
click at [76, 200] on div "Bardia" at bounding box center [95, 199] width 91 height 21
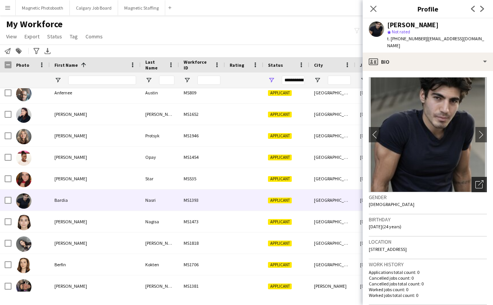
click at [481, 180] on icon "Open photos pop-in" at bounding box center [480, 184] width 8 height 8
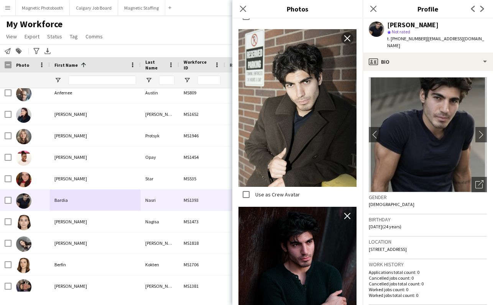
scroll to position [536, 0]
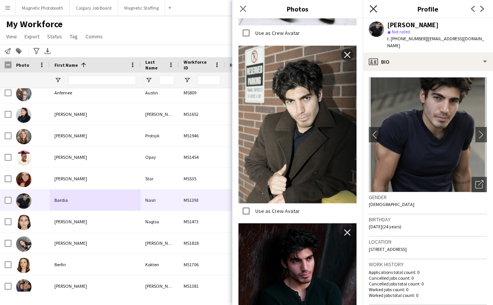
click at [374, 10] on icon "Close pop-in" at bounding box center [373, 8] width 7 height 7
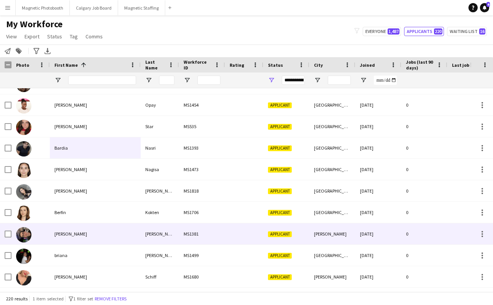
scroll to position [0, 0]
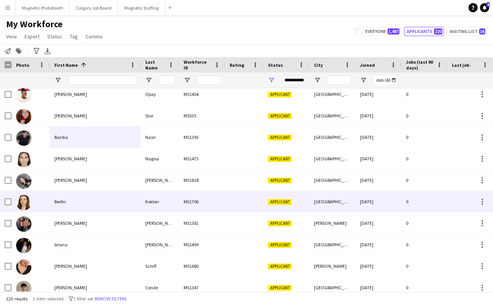
click at [114, 207] on div "Berfin" at bounding box center [95, 201] width 91 height 21
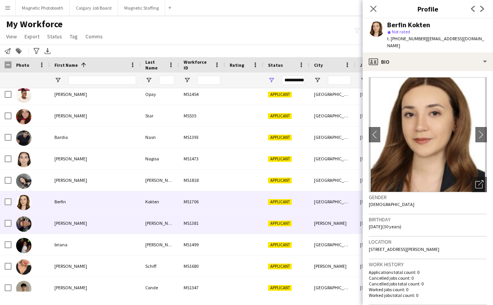
click at [94, 226] on div "[PERSON_NAME]" at bounding box center [95, 222] width 91 height 21
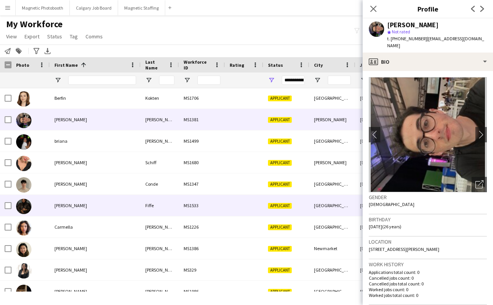
click at [92, 207] on div "[PERSON_NAME]" at bounding box center [95, 205] width 91 height 21
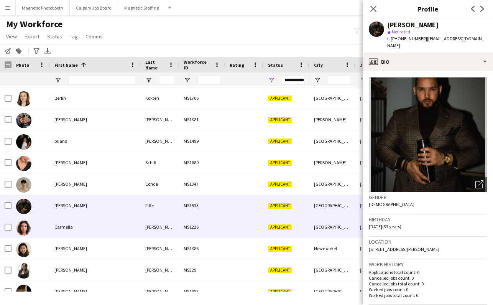
click at [84, 232] on div "Carmella" at bounding box center [95, 226] width 91 height 21
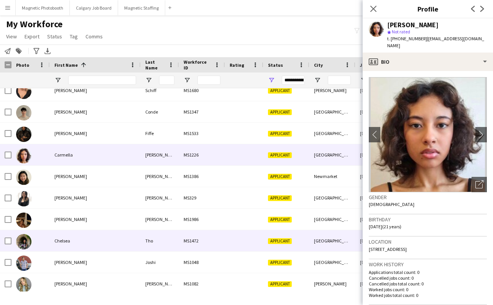
click at [84, 232] on div "Chelsea" at bounding box center [95, 240] width 91 height 21
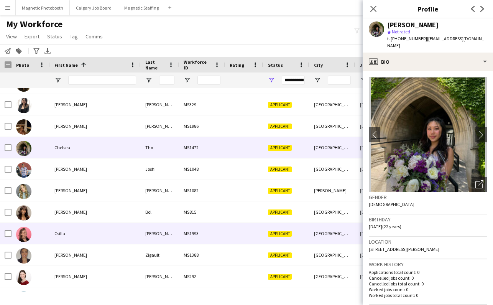
click at [82, 235] on div "Csilla" at bounding box center [95, 233] width 91 height 21
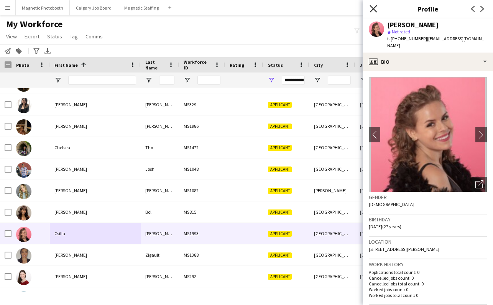
click at [374, 9] on icon at bounding box center [373, 8] width 7 height 7
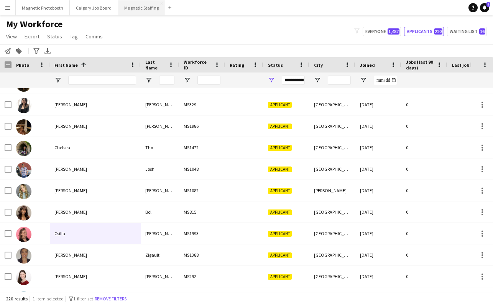
click at [136, 10] on button "Magnetic Staffing Close" at bounding box center [141, 7] width 47 height 15
